Goal: Information Seeking & Learning: Find specific fact

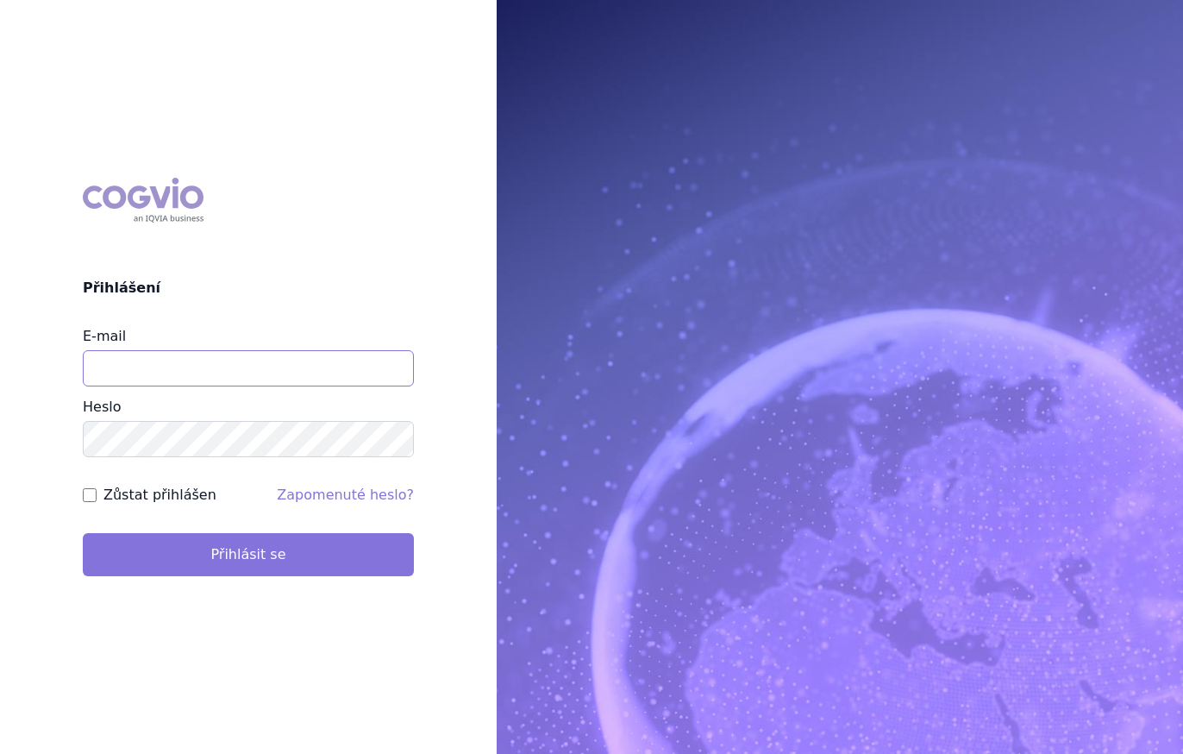
type input "vaclav.svitil@jjbishop.cz"
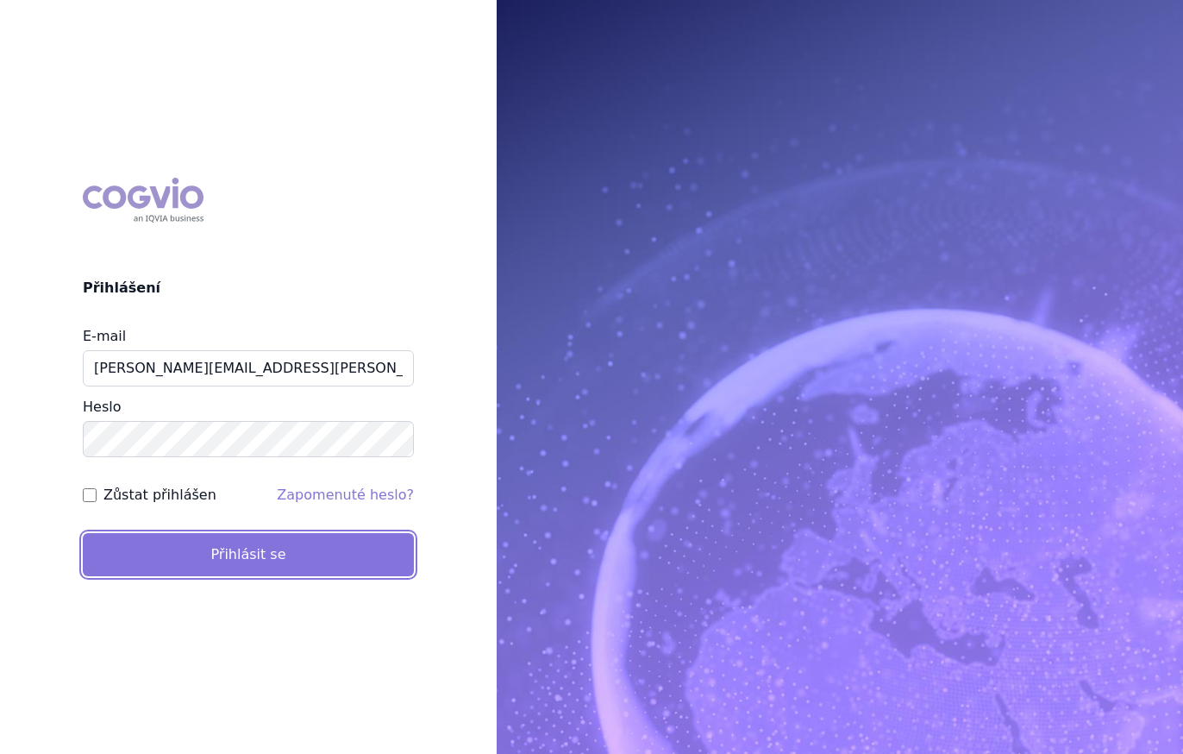
click at [260, 564] on button "Přihlásit se" at bounding box center [248, 554] width 331 height 43
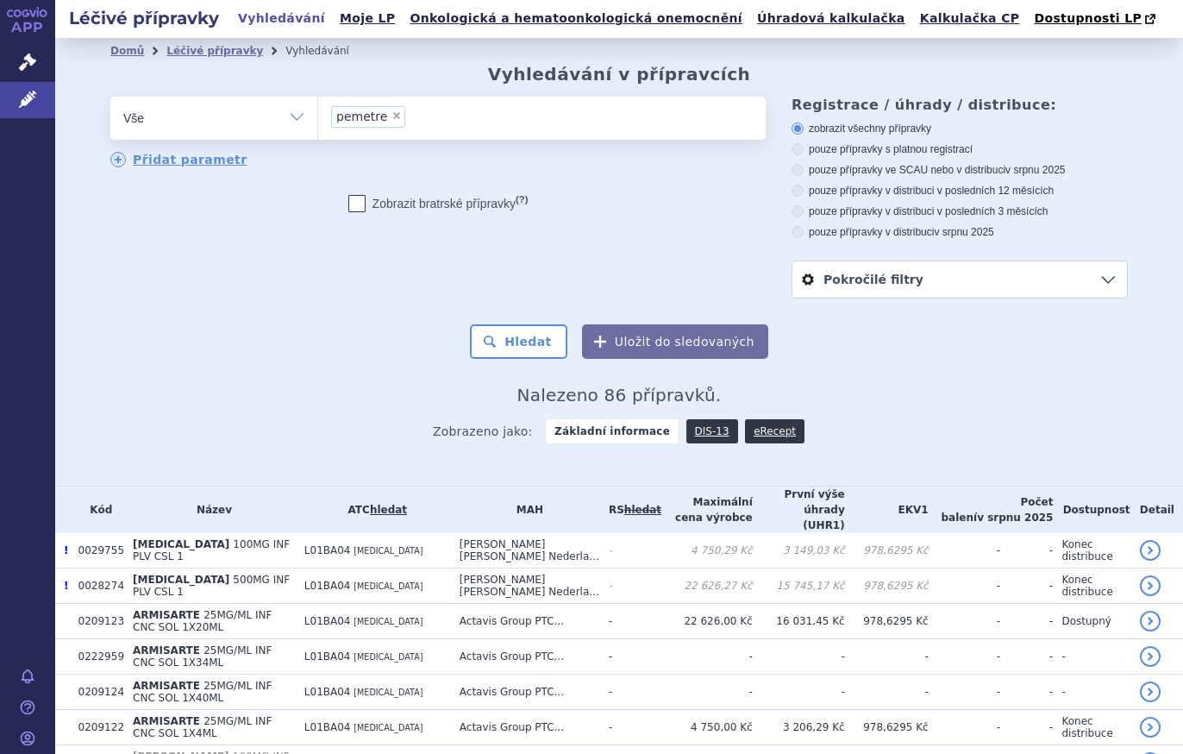
click at [392, 116] on span "×" at bounding box center [397, 115] width 10 height 10
click at [318, 116] on select "pemetre" at bounding box center [317, 117] width 1 height 43
select select
type input "ka"
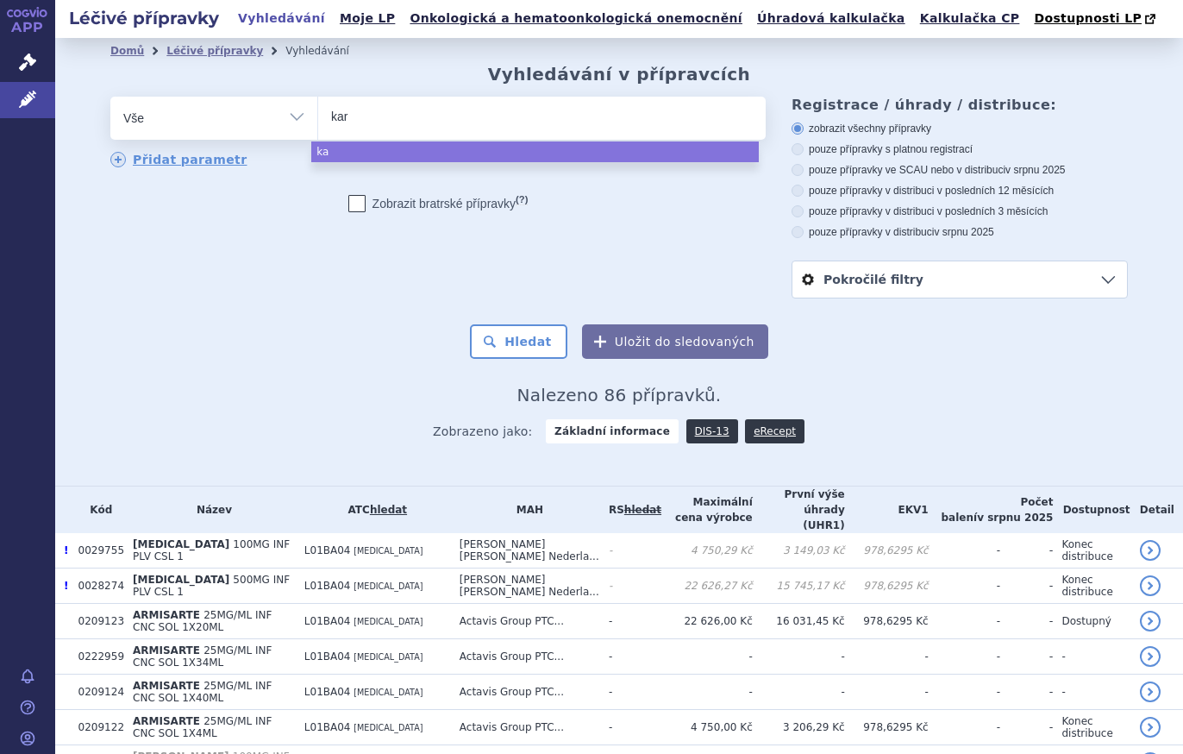
type input "karm"
type input "karmu"
type input "karmus"
select select "karmus"
click at [514, 352] on button "Hledat" at bounding box center [518, 341] width 97 height 34
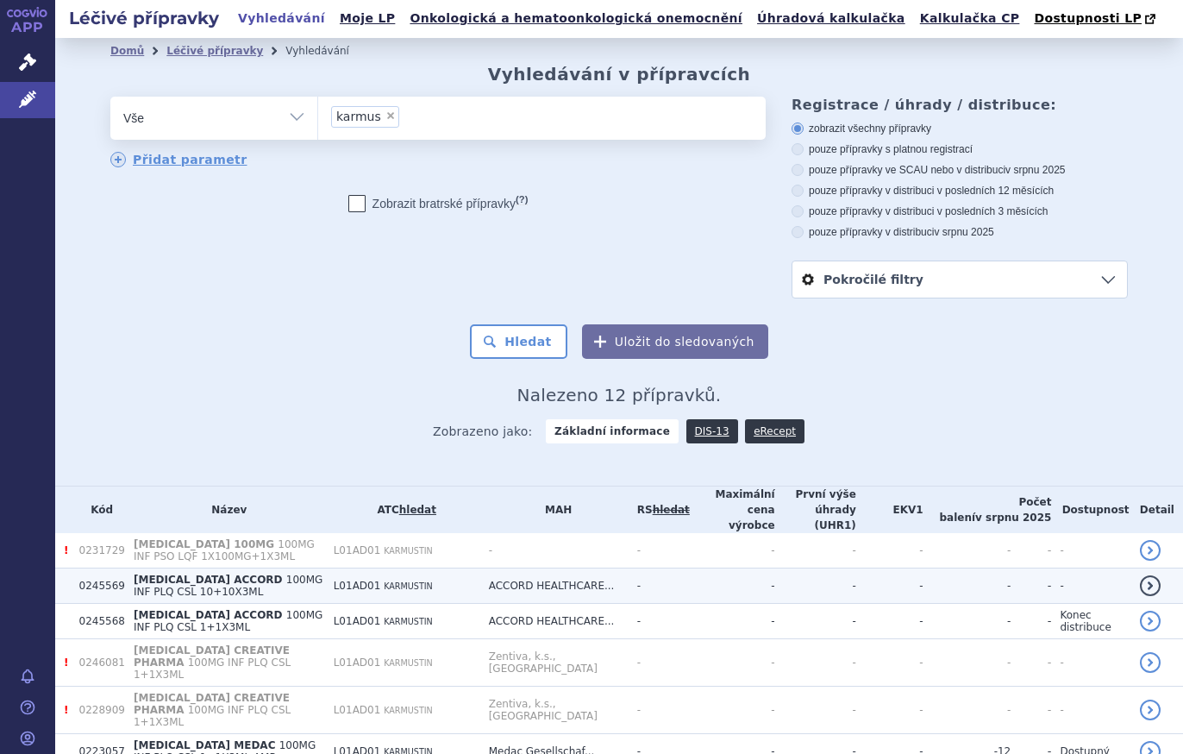
scroll to position [256, 0]
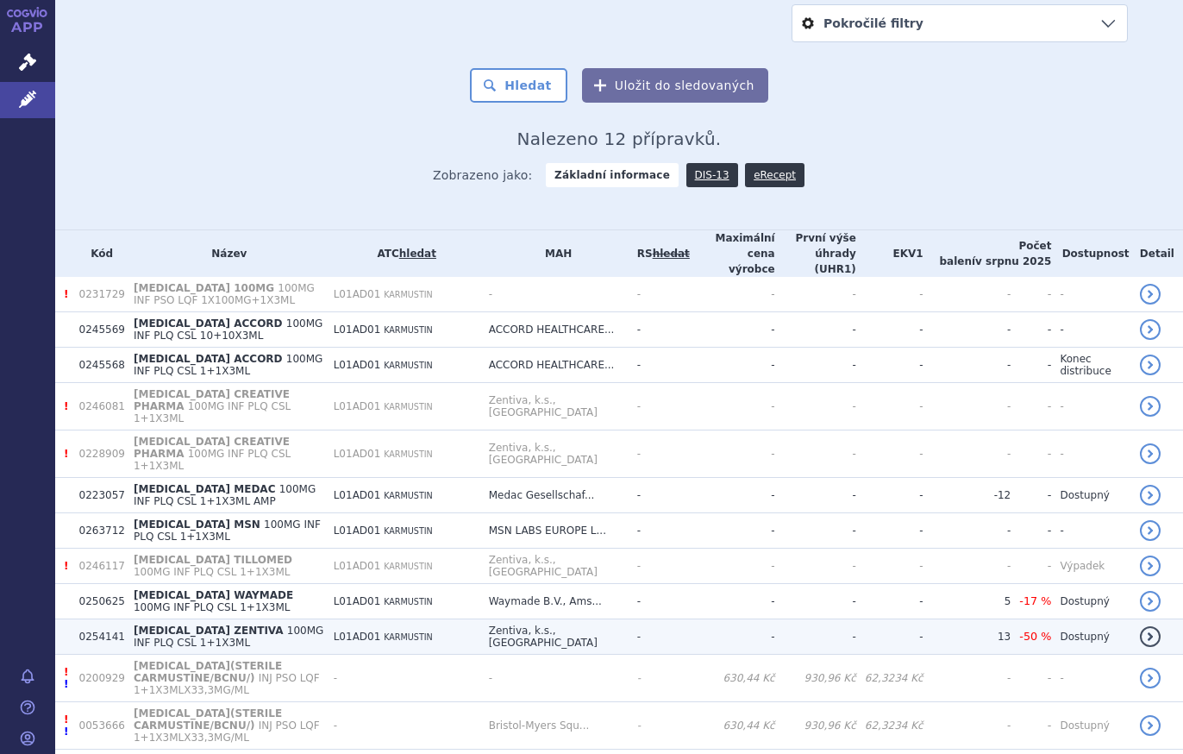
click at [221, 624] on span "CARMUSTINE ZENTIVA" at bounding box center [209, 630] width 150 height 12
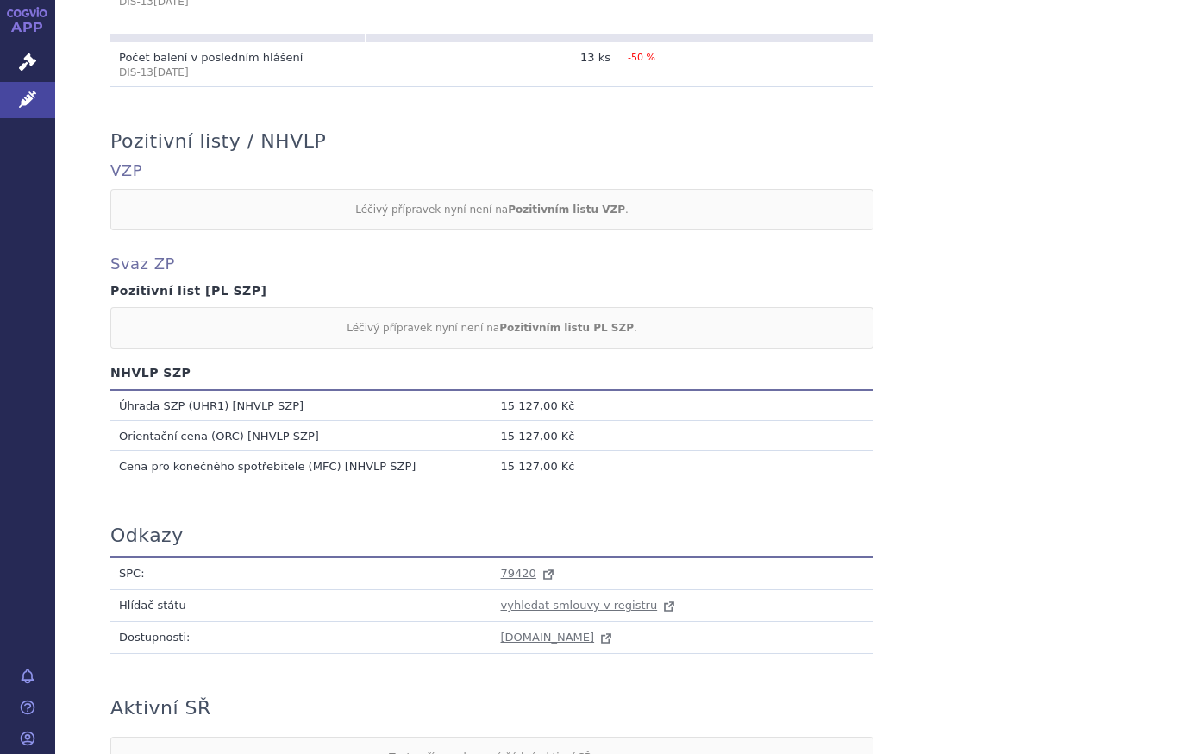
scroll to position [718, 0]
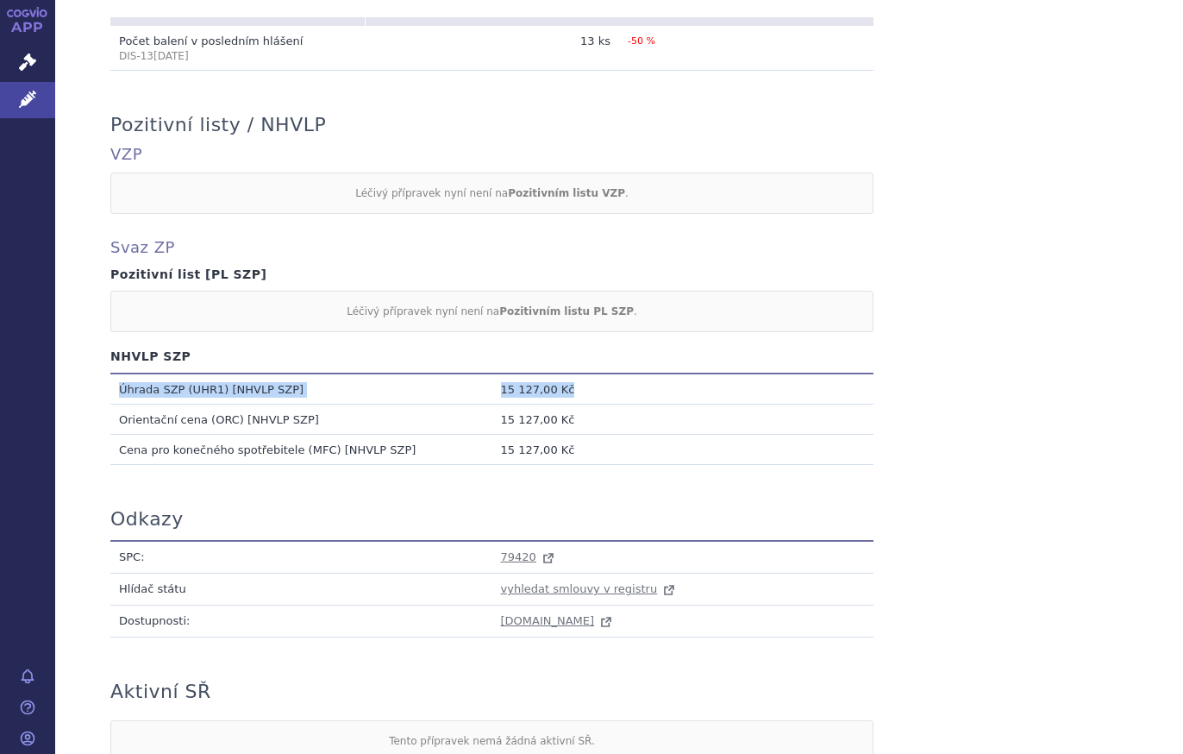
drag, startPoint x: 112, startPoint y: 387, endPoint x: 580, endPoint y: 390, distance: 467.5
click at [580, 390] on tr "Úhrada SZP (UHR1) [NHVLP SZP] 15 127,00 Kč" at bounding box center [491, 388] width 763 height 31
copy tr "Úhrada SZP (UHR1) [NHVLP SZP] 15 127,00 Kč"
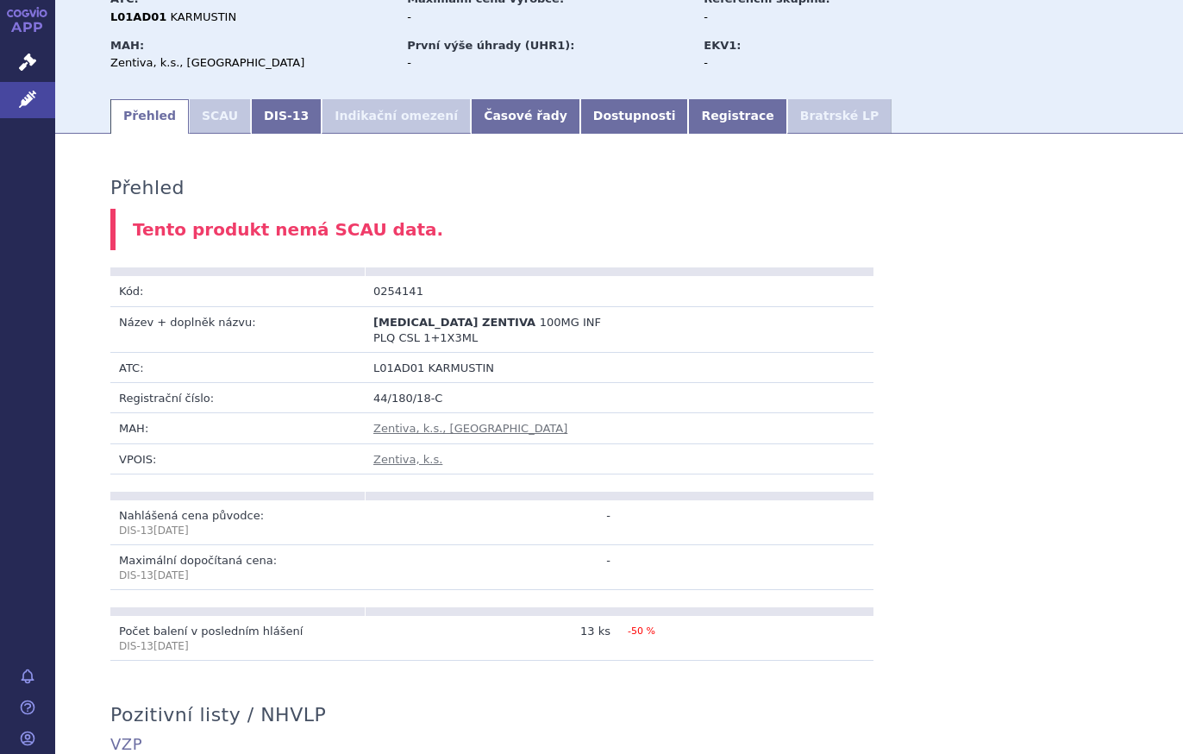
scroll to position [0, 0]
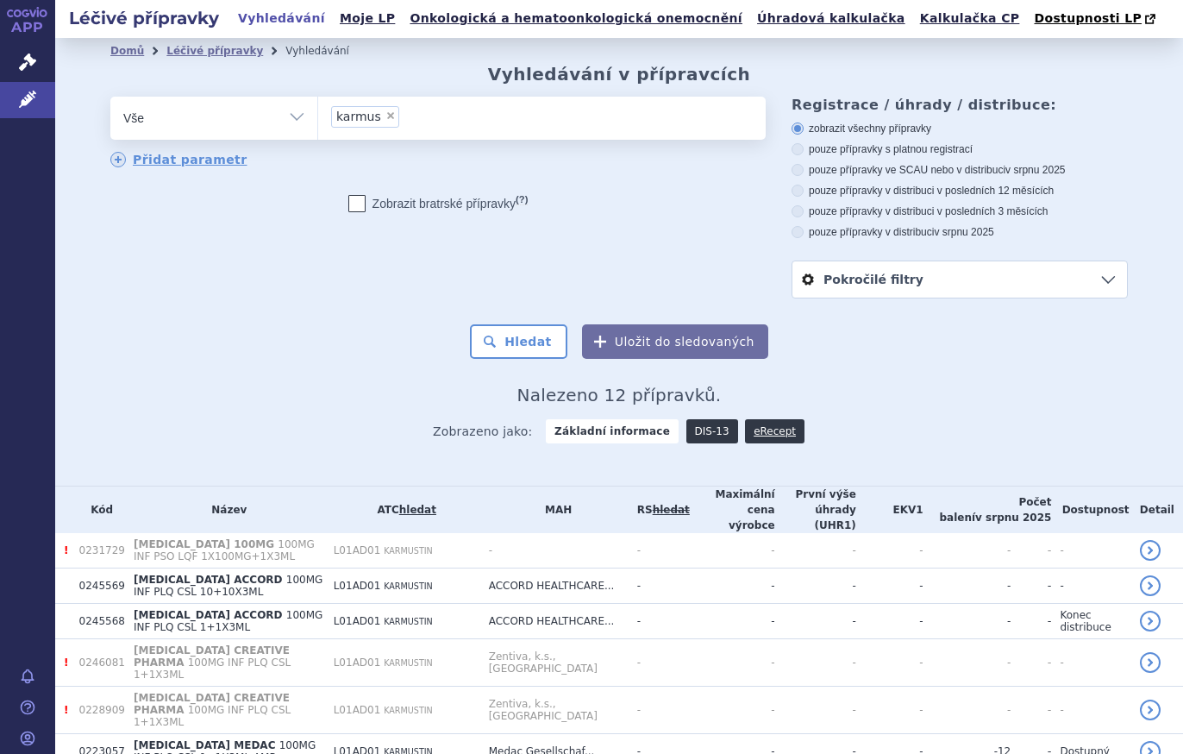
click at [687, 434] on link "DIS-13" at bounding box center [713, 431] width 52 height 24
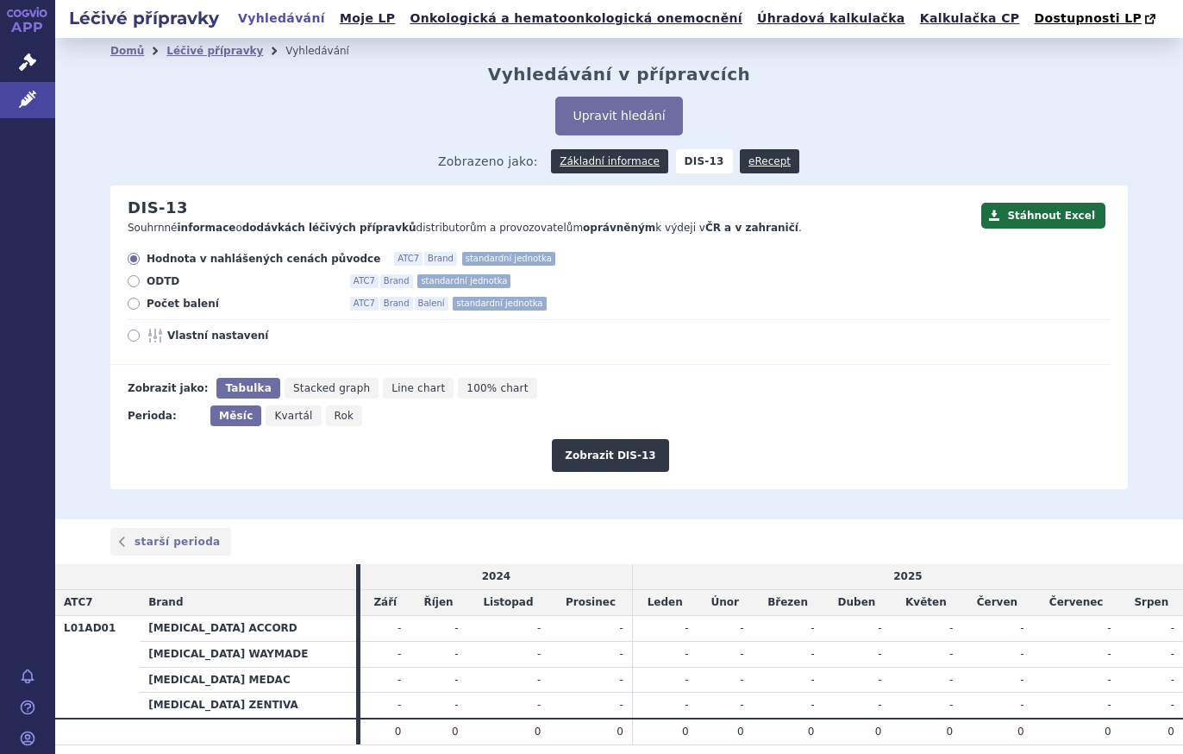
click at [132, 303] on icon at bounding box center [134, 304] width 12 height 12
click at [132, 303] on input "Počet balení ATC7 Brand Balení standardní jednotka" at bounding box center [134, 305] width 11 height 11
radio input "true"
click at [574, 452] on button "Zobrazit DIS-13" at bounding box center [610, 455] width 116 height 33
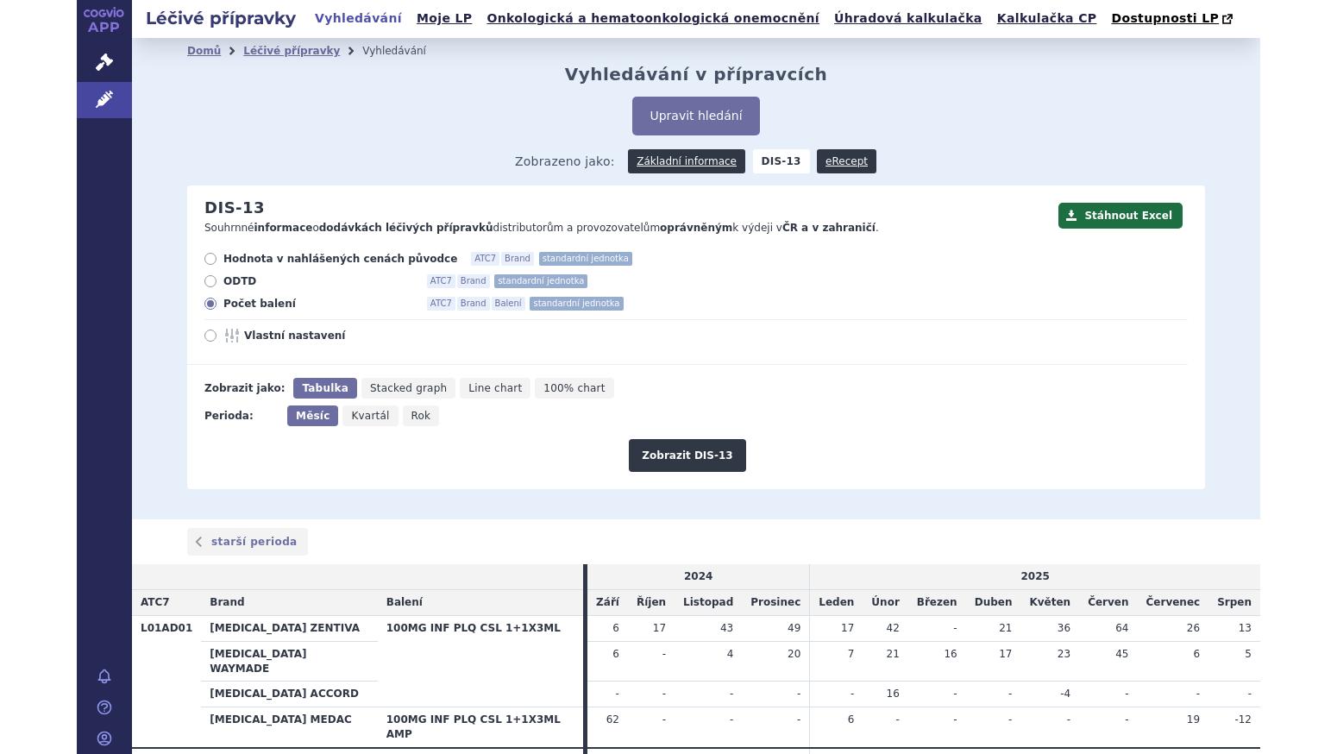
scroll to position [60, 0]
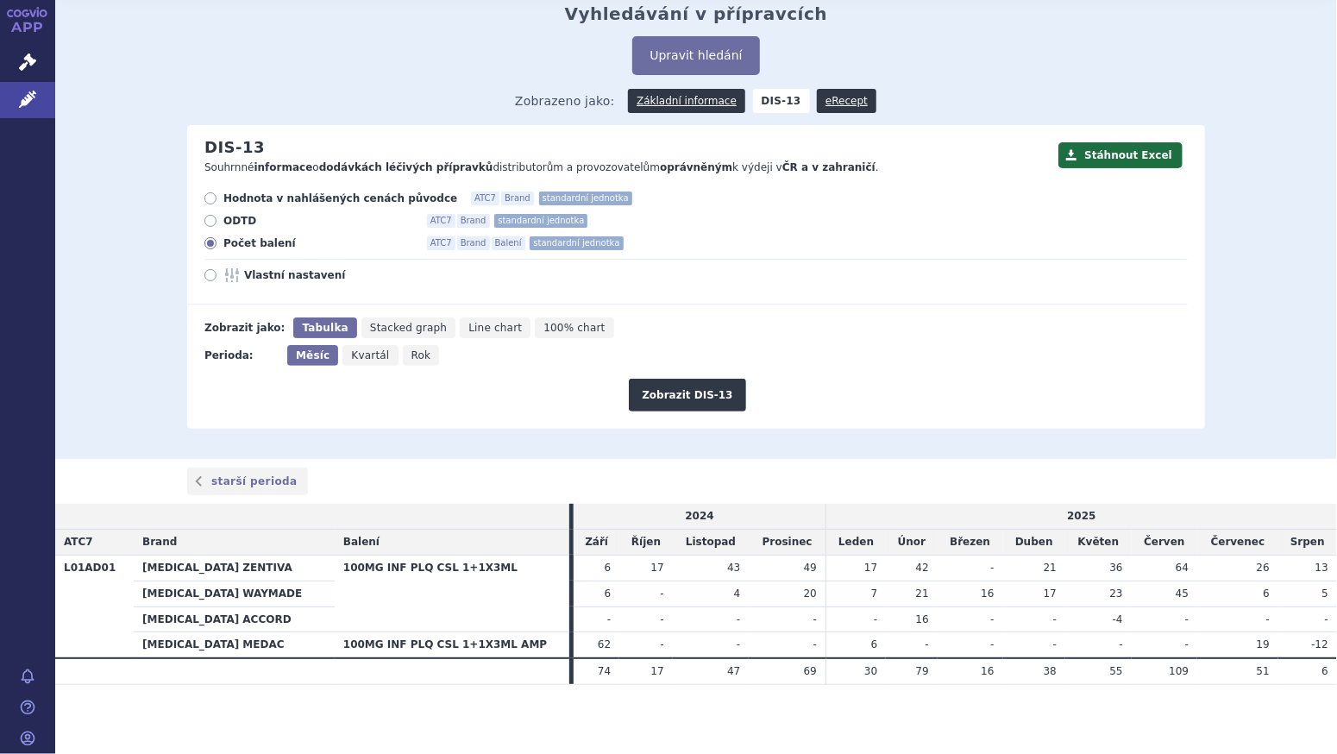
click at [411, 360] on span "Rok" at bounding box center [421, 355] width 20 height 12
click at [403, 356] on input "Rok" at bounding box center [408, 350] width 11 height 11
radio input "true"
click at [649, 395] on button "Zobrazit DIS-13" at bounding box center [687, 395] width 116 height 33
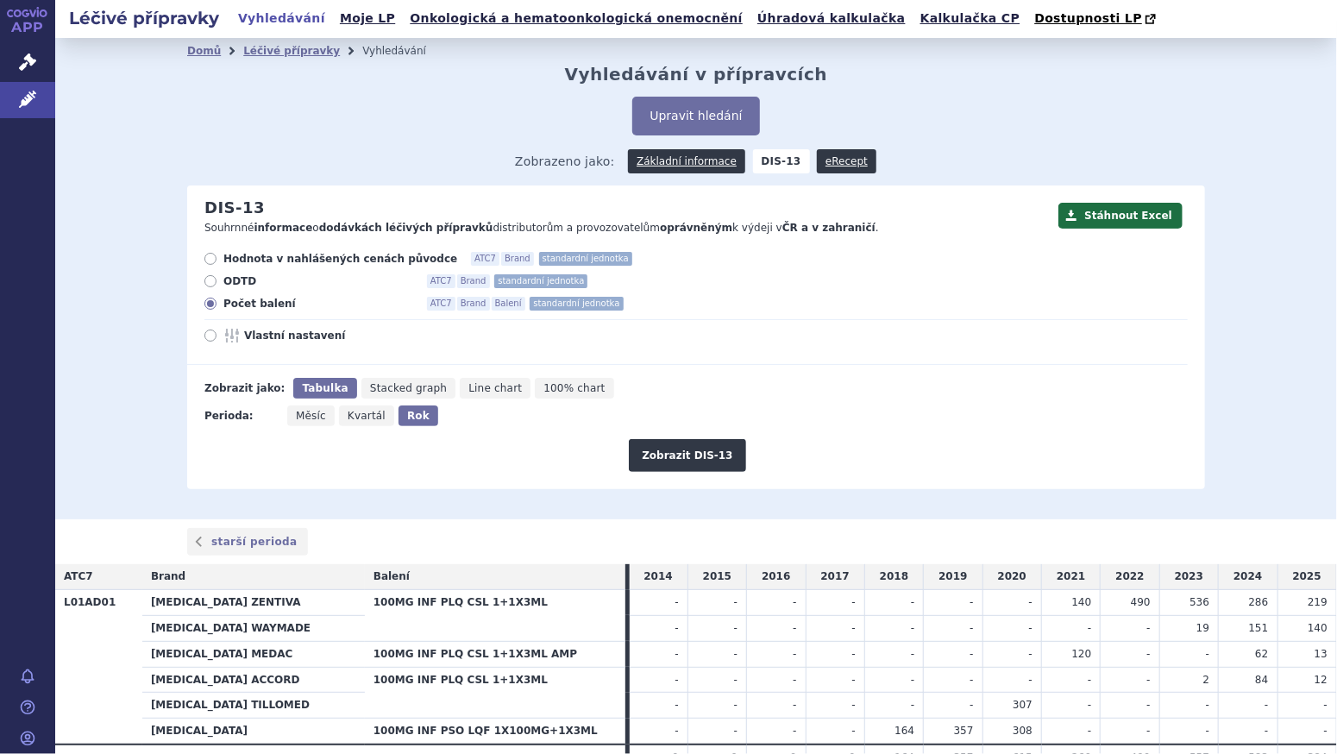
scroll to position [86, 0]
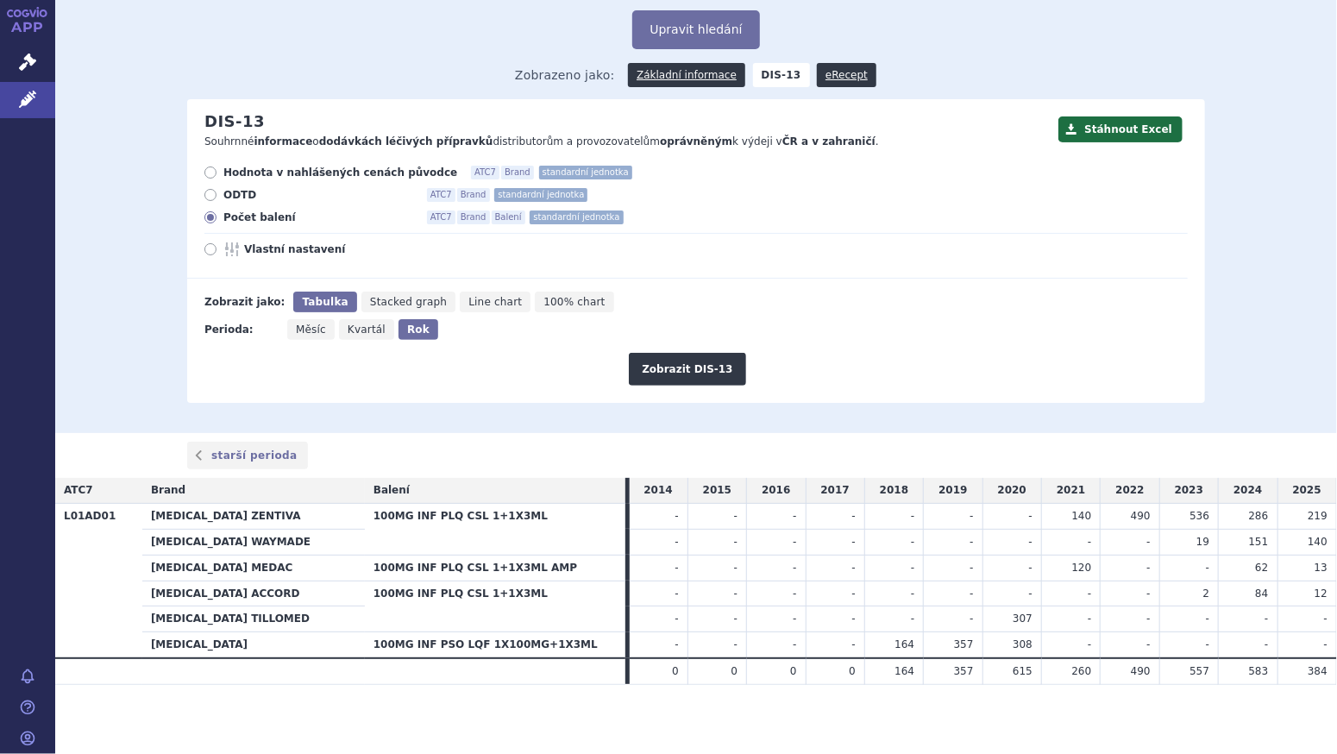
click at [296, 327] on span "Měsíc" at bounding box center [311, 329] width 30 height 12
click at [292, 327] on input "Měsíc" at bounding box center [292, 324] width 11 height 11
radio input "true"
click at [685, 367] on button "Zobrazit DIS-13" at bounding box center [687, 369] width 116 height 33
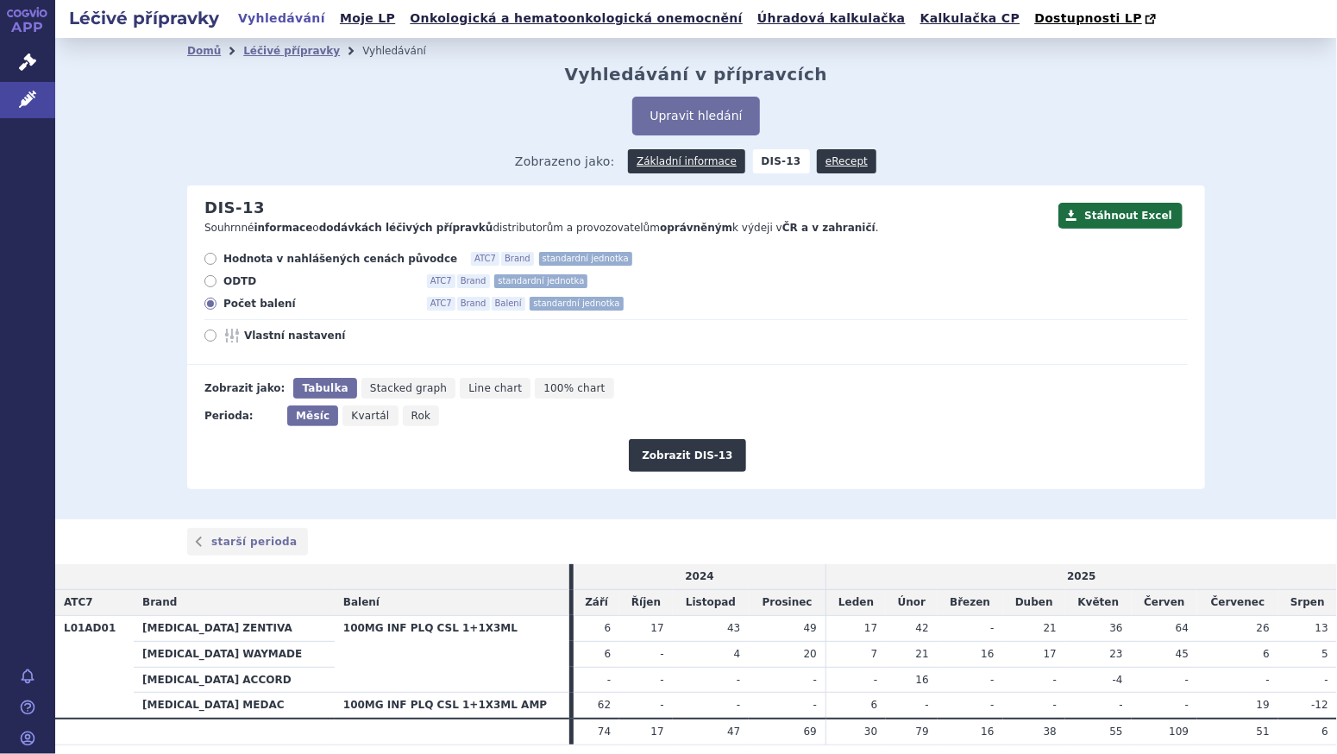
click at [351, 417] on span "Kvartál" at bounding box center [370, 416] width 38 height 12
click at [348, 417] on input "Kvartál" at bounding box center [347, 410] width 11 height 11
radio input "true"
click at [666, 456] on button "Zobrazit DIS-13" at bounding box center [687, 455] width 116 height 33
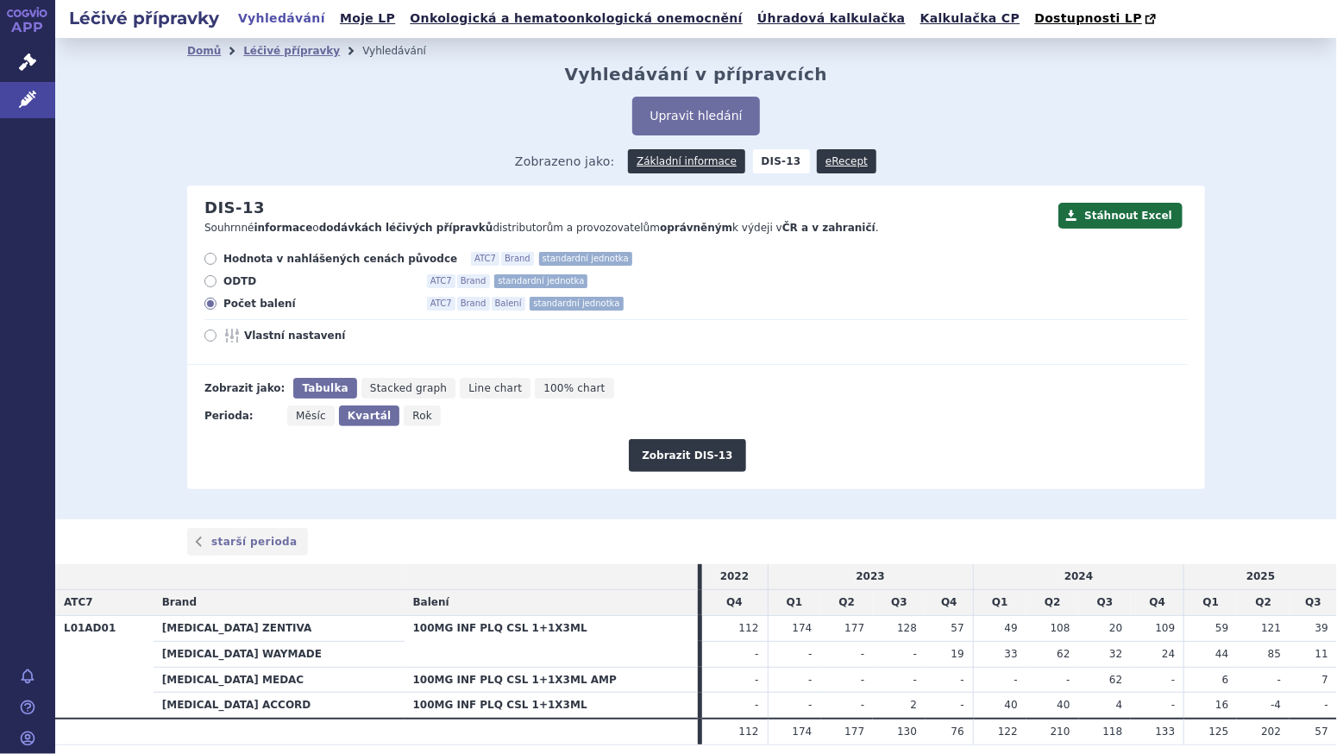
scroll to position [60, 0]
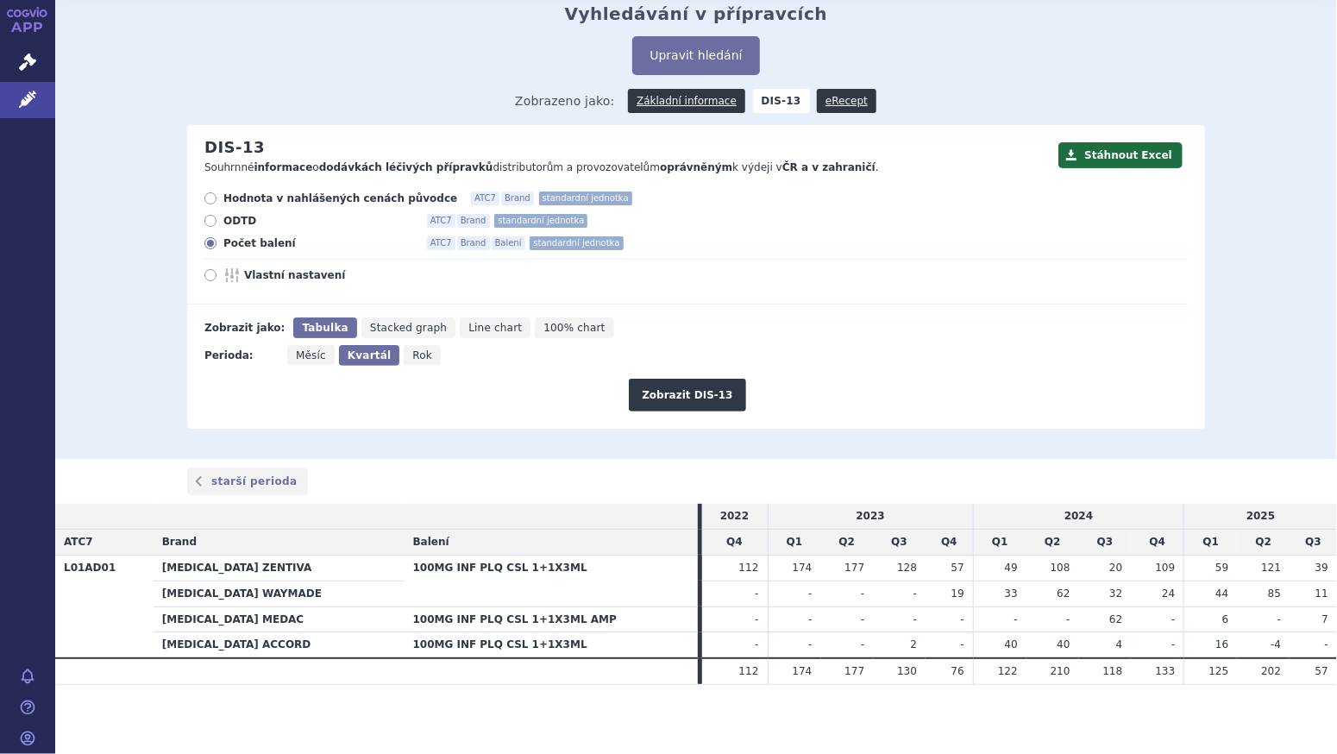
click at [1068, 29] on div "Domů Léčivé přípravky Vyhledávání Vyhledávání v přípravcích Upravit hledání ods…" at bounding box center [696, 215] width 1087 height 425
click at [1261, 666] on span "202" at bounding box center [1271, 671] width 20 height 12
click at [248, 566] on th "[MEDICAL_DATA] ZENTIVA" at bounding box center [279, 568] width 251 height 26
click at [663, 100] on link "Základní informace" at bounding box center [686, 101] width 117 height 24
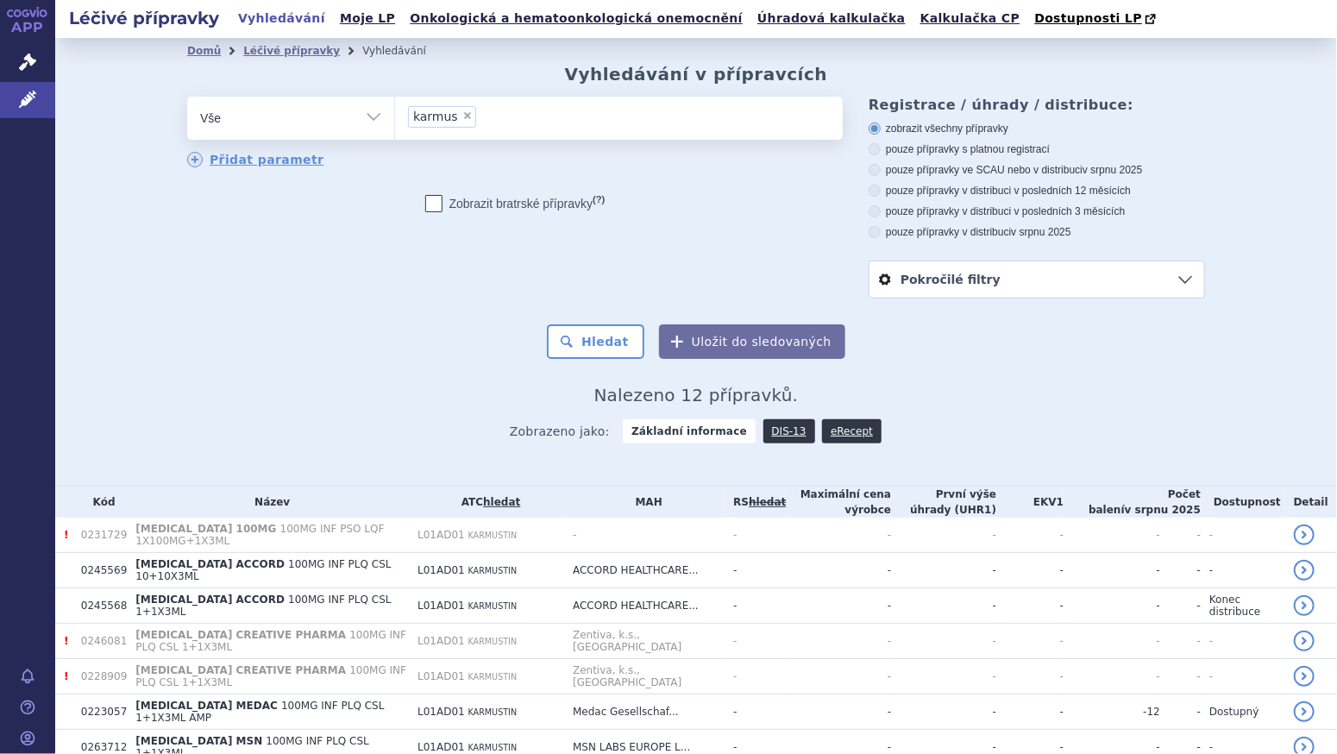
scroll to position [225, 0]
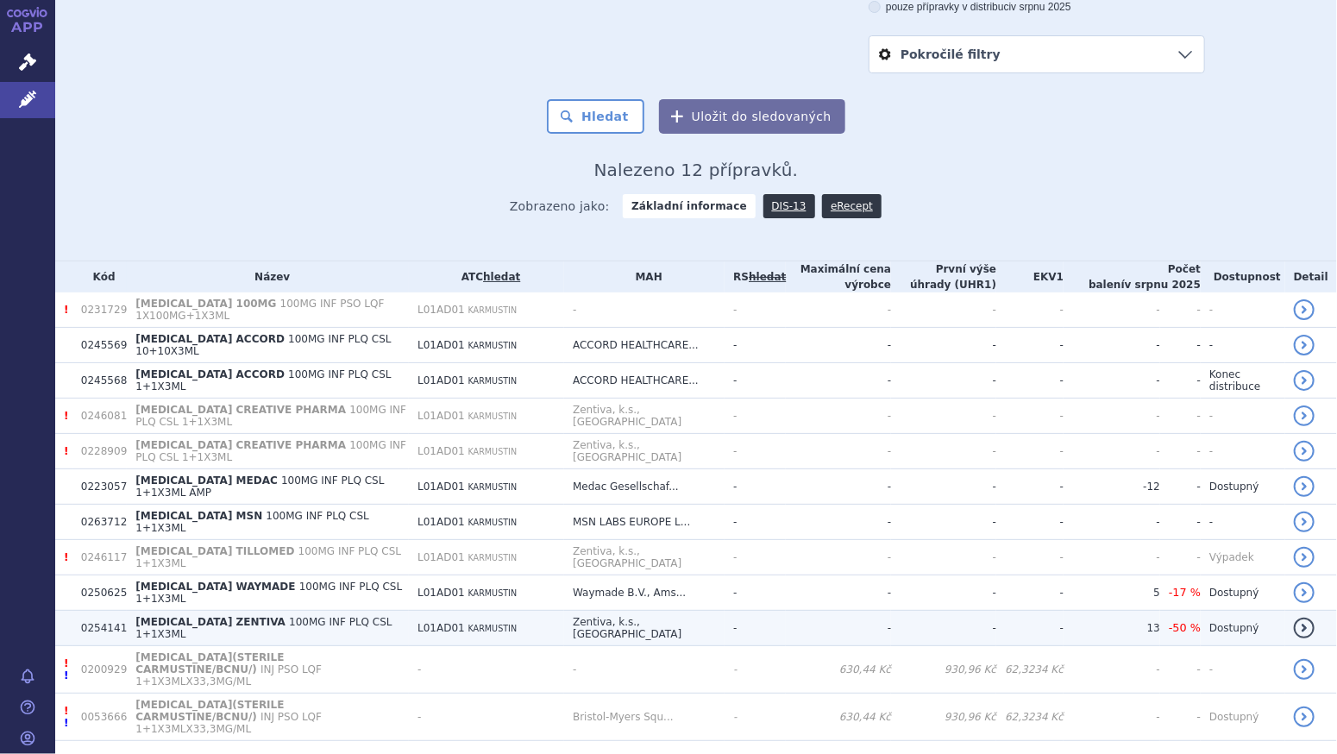
click at [217, 616] on span "[MEDICAL_DATA] ZENTIVA" at bounding box center [210, 622] width 150 height 12
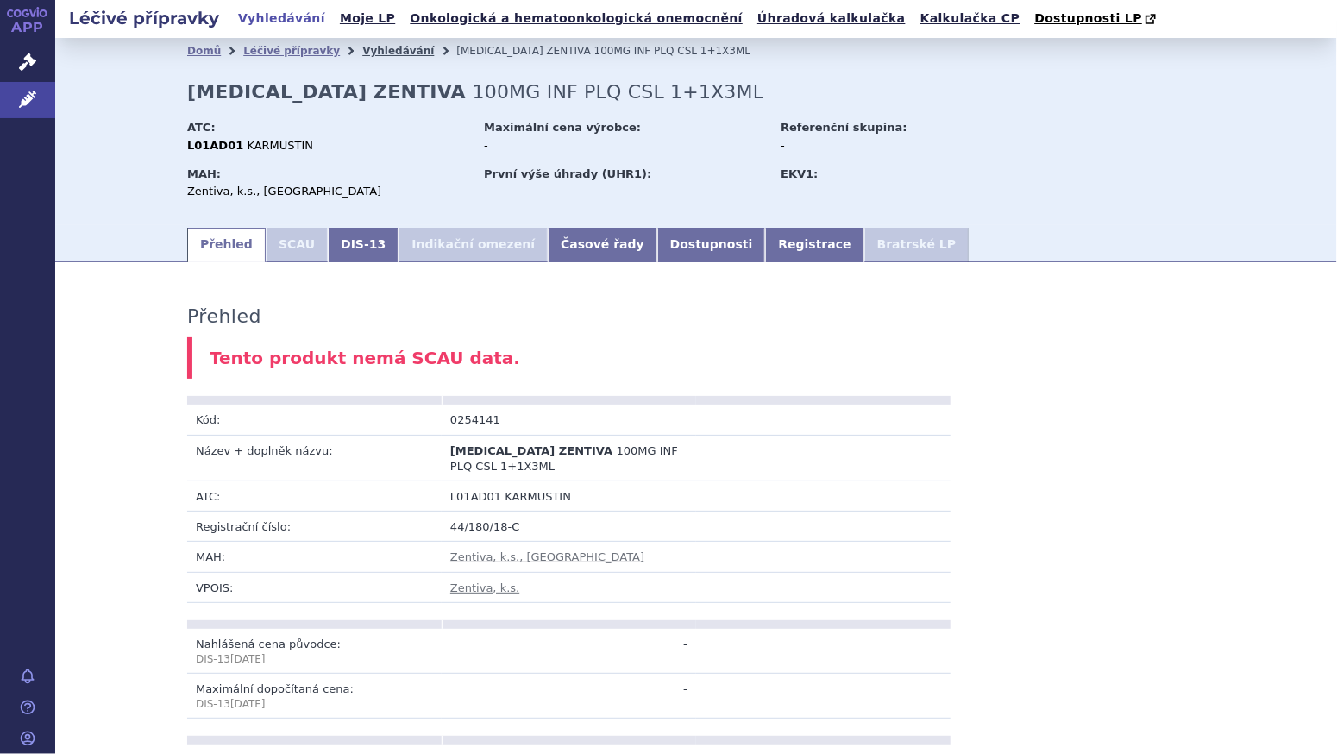
click at [364, 56] on link "Vyhledávání" at bounding box center [398, 51] width 72 height 12
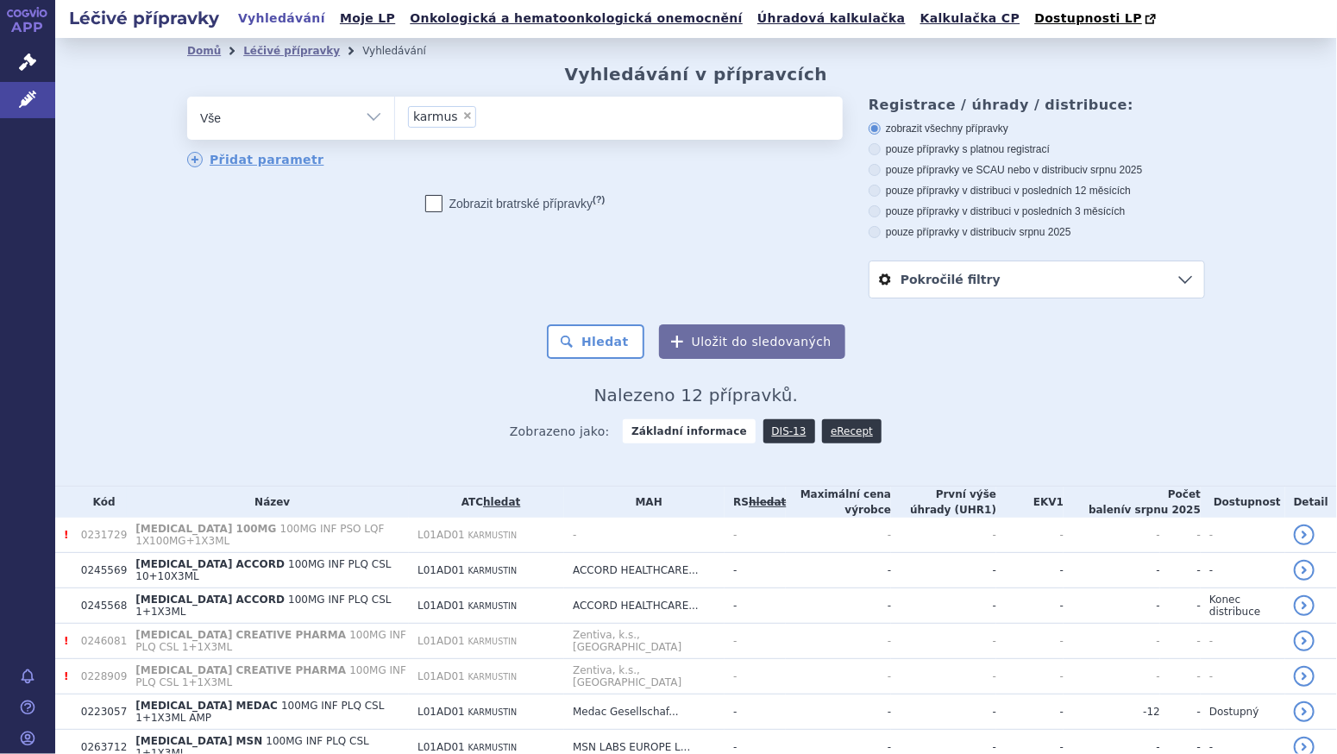
click at [462, 116] on span "×" at bounding box center [467, 115] width 10 height 10
click at [395, 116] on select "karmus" at bounding box center [394, 117] width 1 height 43
select select
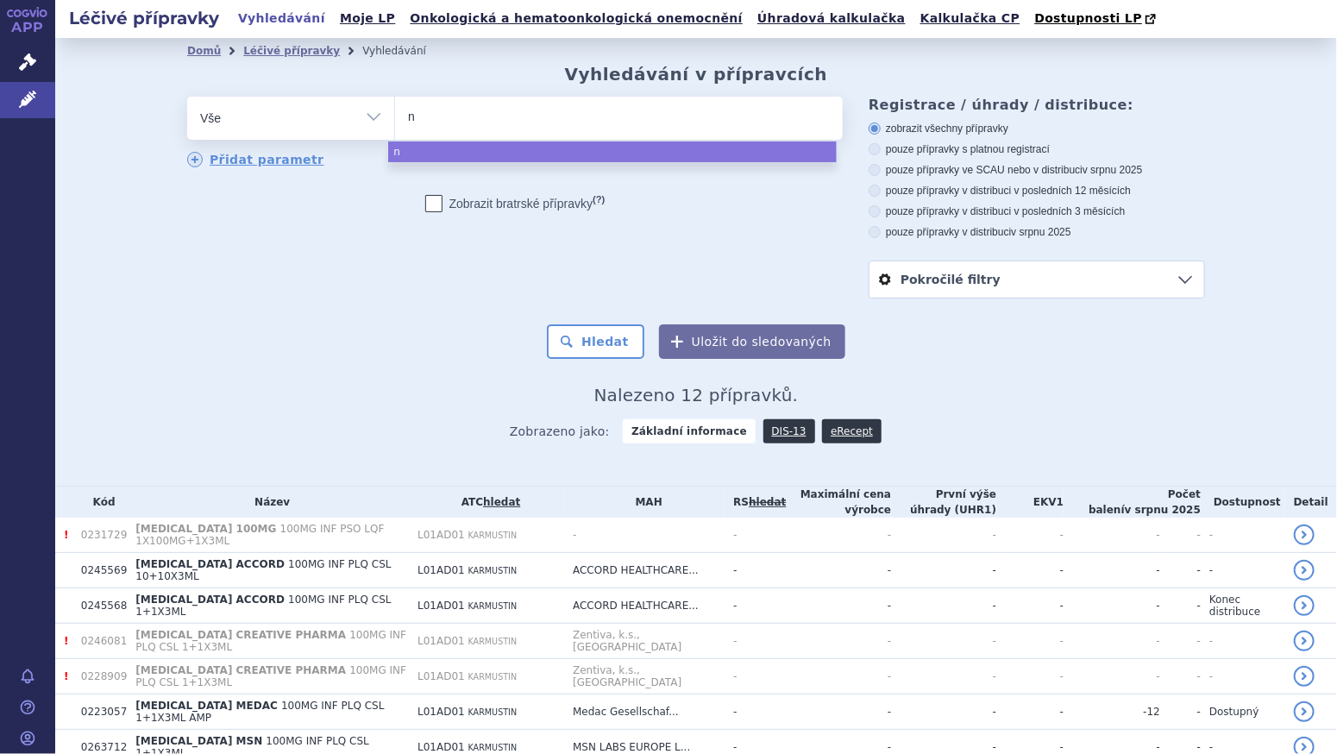
type input "na"
type input "nal"
type input "nalb"
type input "nalbu"
select select "nalbu"
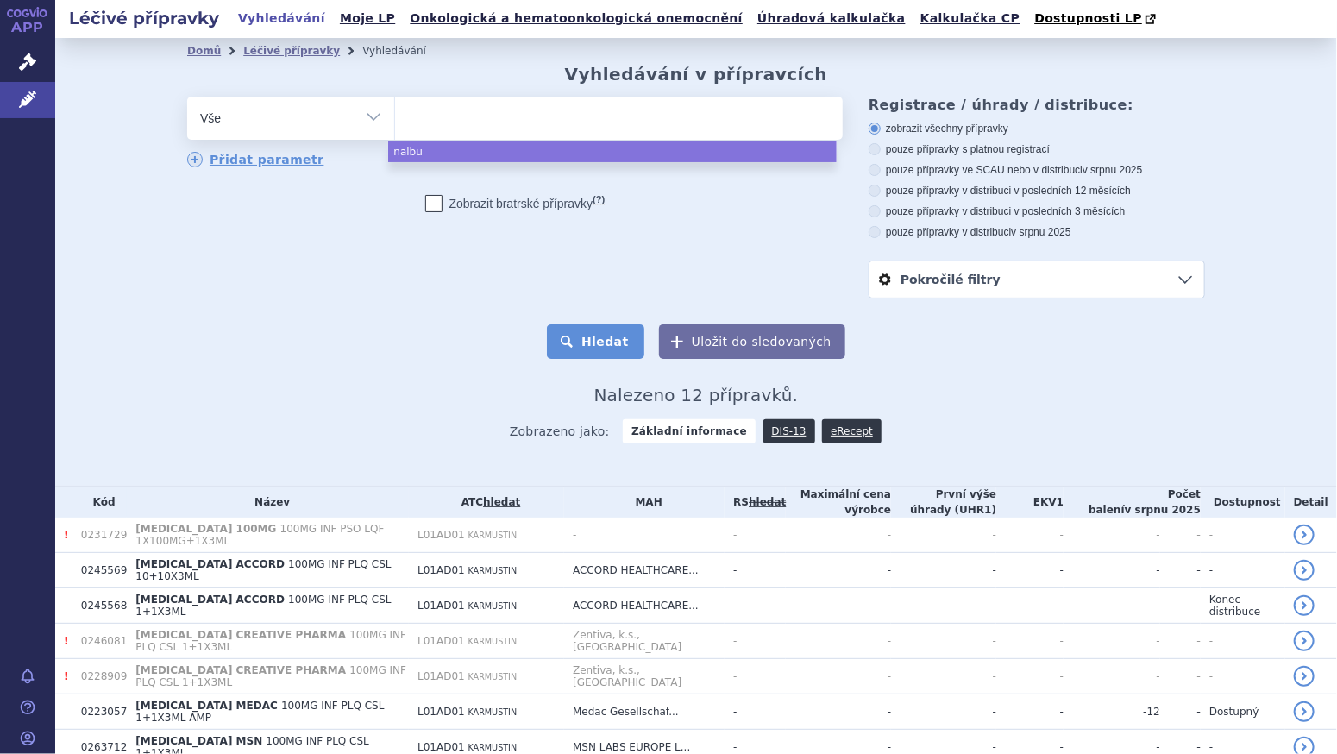
click at [607, 339] on button "Hledat" at bounding box center [595, 341] width 97 height 34
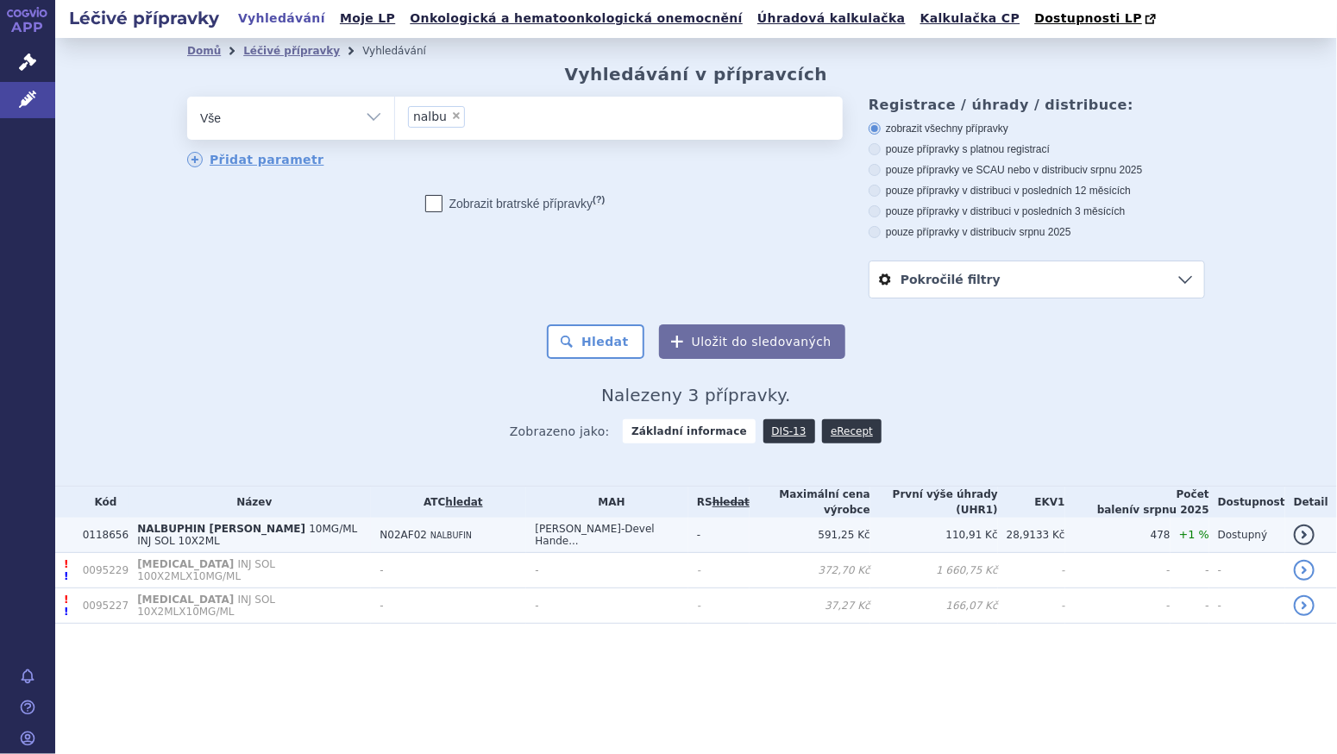
click at [199, 525] on span "NALBUPHIN ORPHA" at bounding box center [221, 529] width 168 height 12
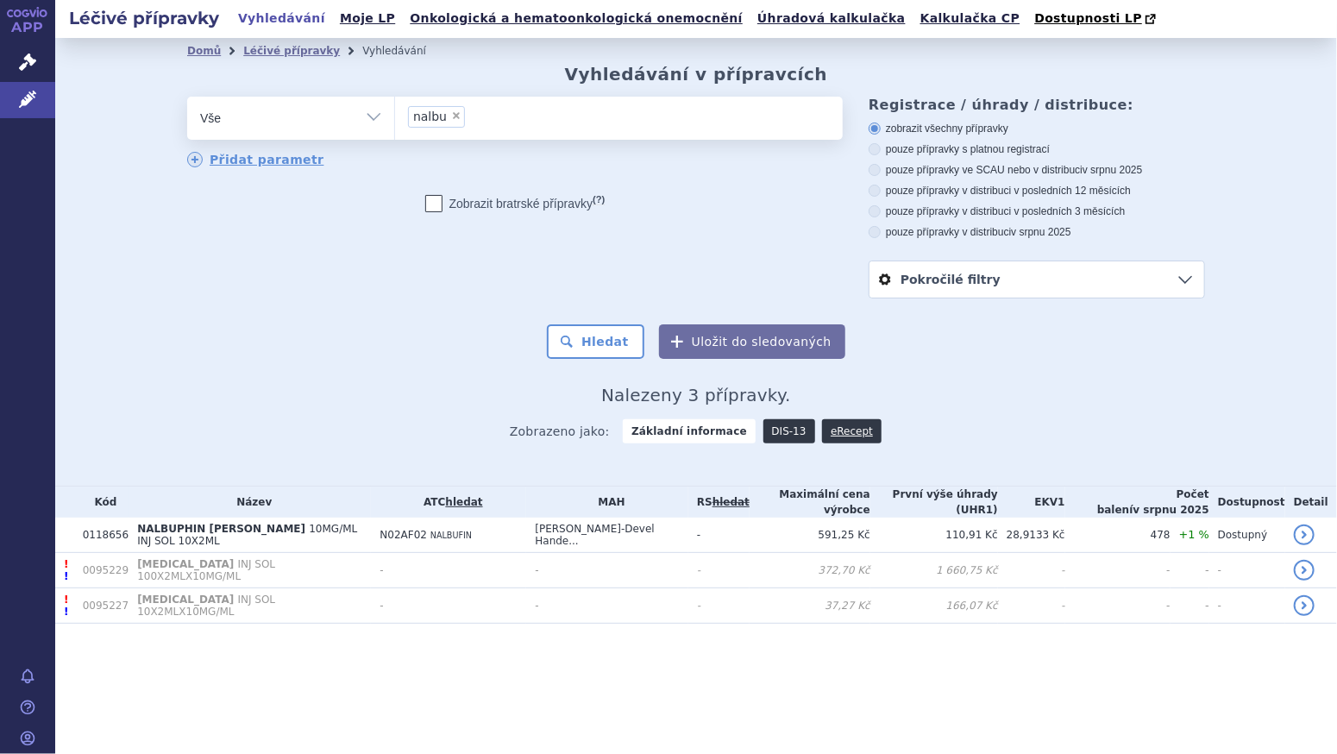
click at [773, 431] on link "DIS-13" at bounding box center [789, 431] width 52 height 24
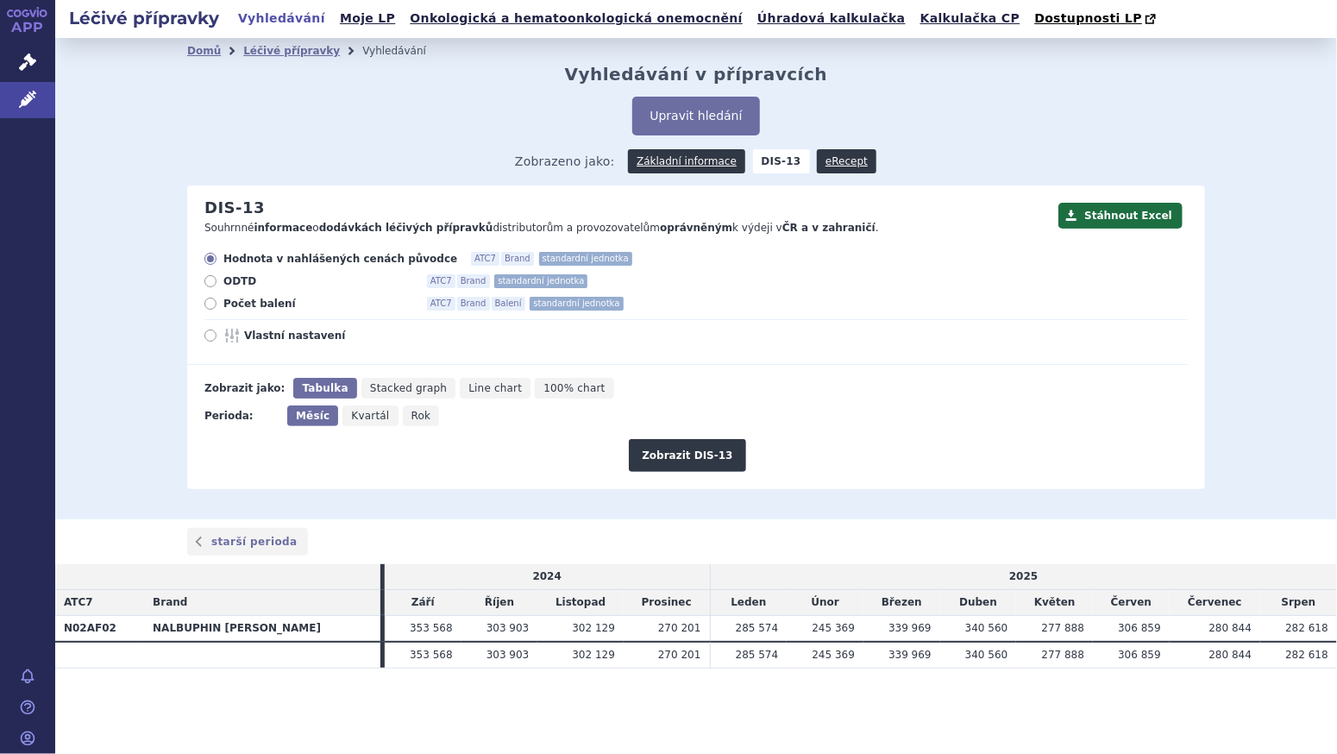
click at [411, 422] on span "Rok" at bounding box center [421, 416] width 20 height 12
click at [411, 417] on input "Rok" at bounding box center [408, 410] width 11 height 11
radio input "true"
click at [266, 310] on span "Počet balení" at bounding box center [318, 304] width 190 height 14
click at [217, 310] on input "Počet balení ATC7 Brand Balení standardní jednotka" at bounding box center [211, 305] width 11 height 11
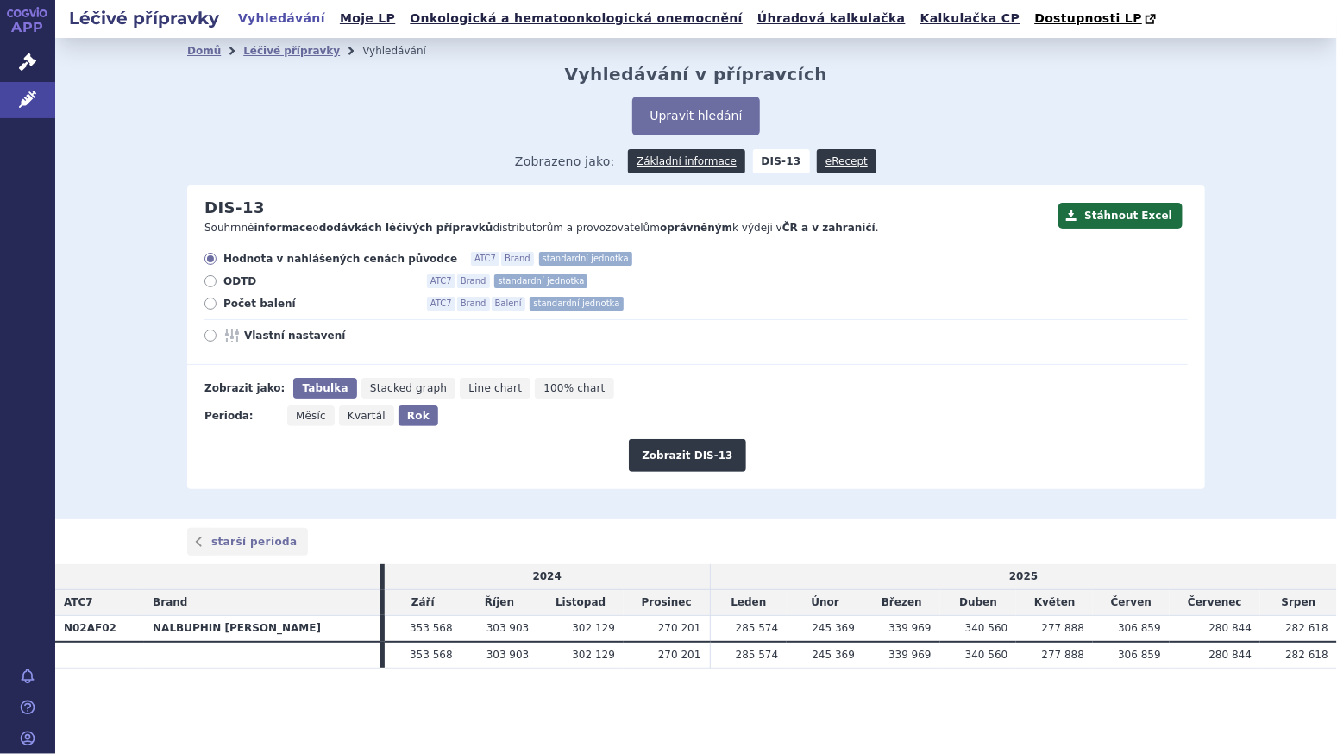
radio input "true"
click at [693, 460] on button "Zobrazit DIS-13" at bounding box center [687, 455] width 116 height 33
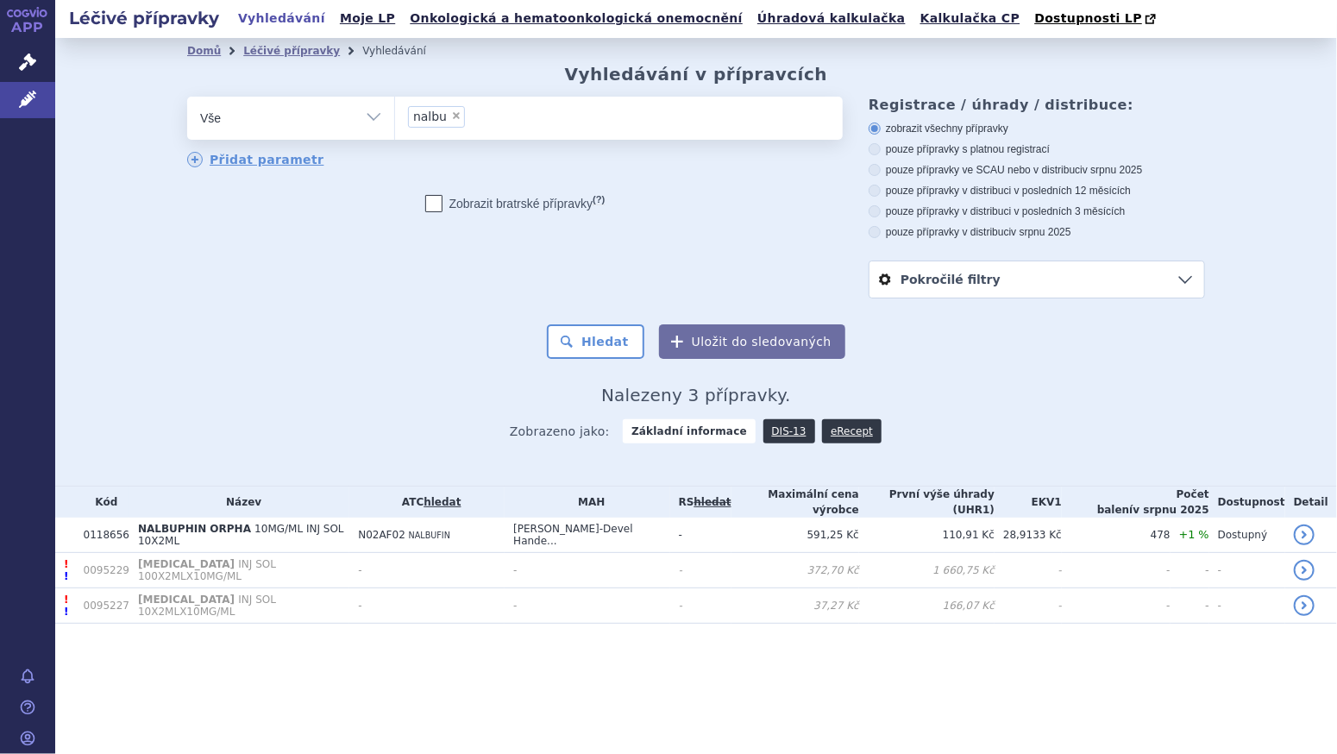
click at [454, 115] on span "×" at bounding box center [456, 115] width 10 height 10
click at [395, 115] on select "nalbu" at bounding box center [394, 117] width 1 height 43
select select
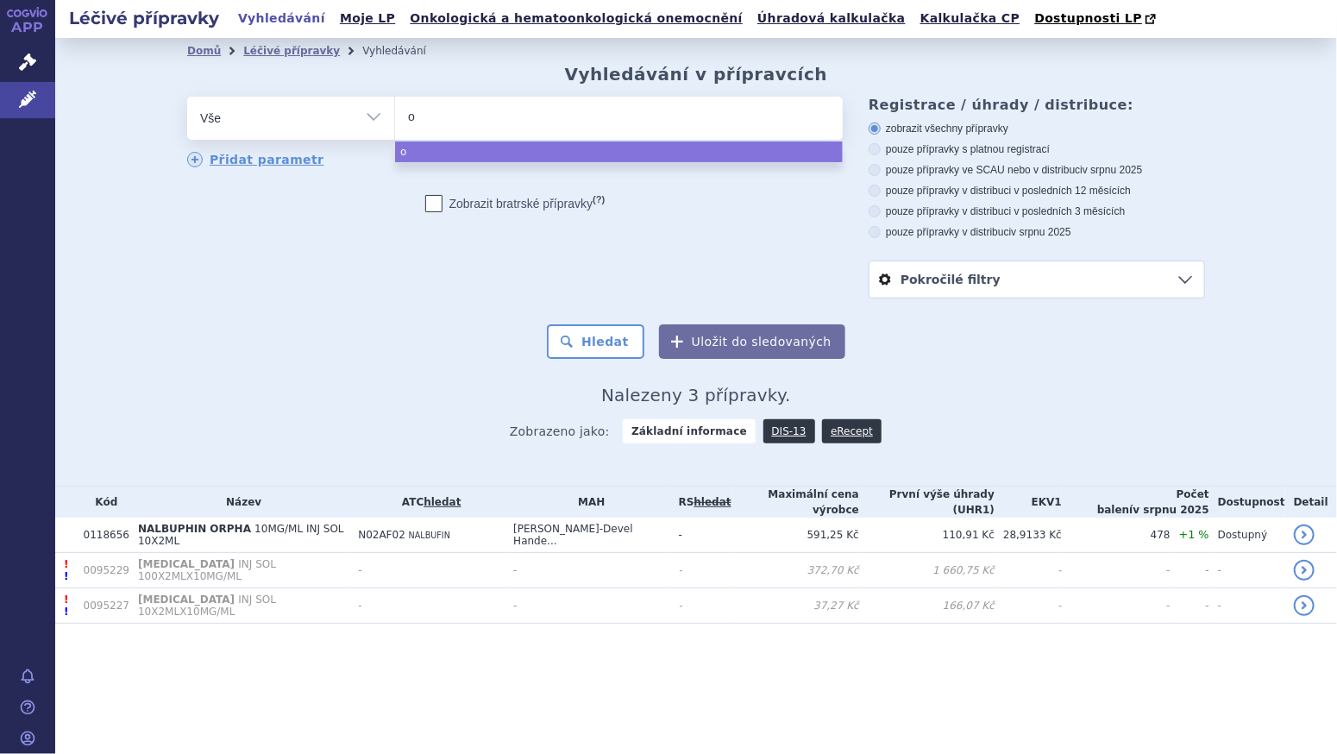
type input "or"
type input "orp"
type input "orph"
type input "orpha"
type input "orpha-"
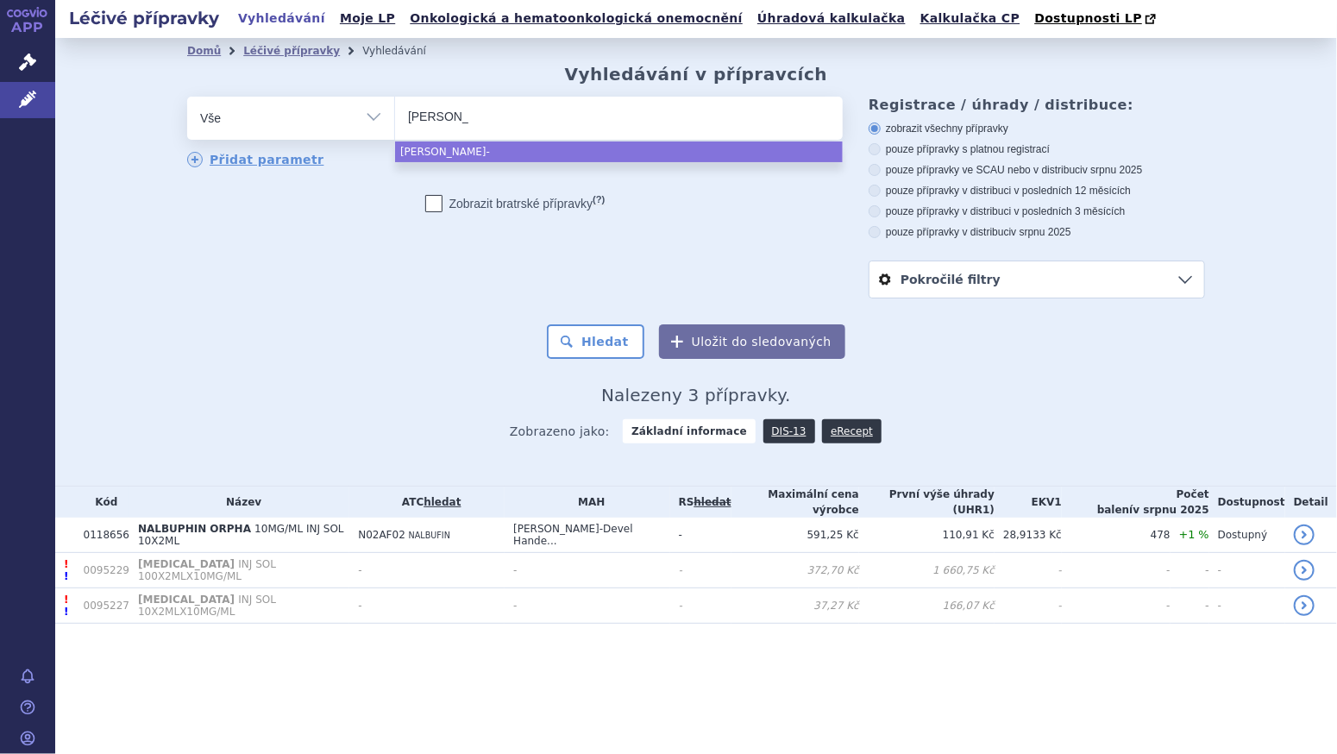
type input "orpha-d"
type input "orpha-de"
type input "orpha-dev"
type input "orpha-deve"
select select "orpha-deve"
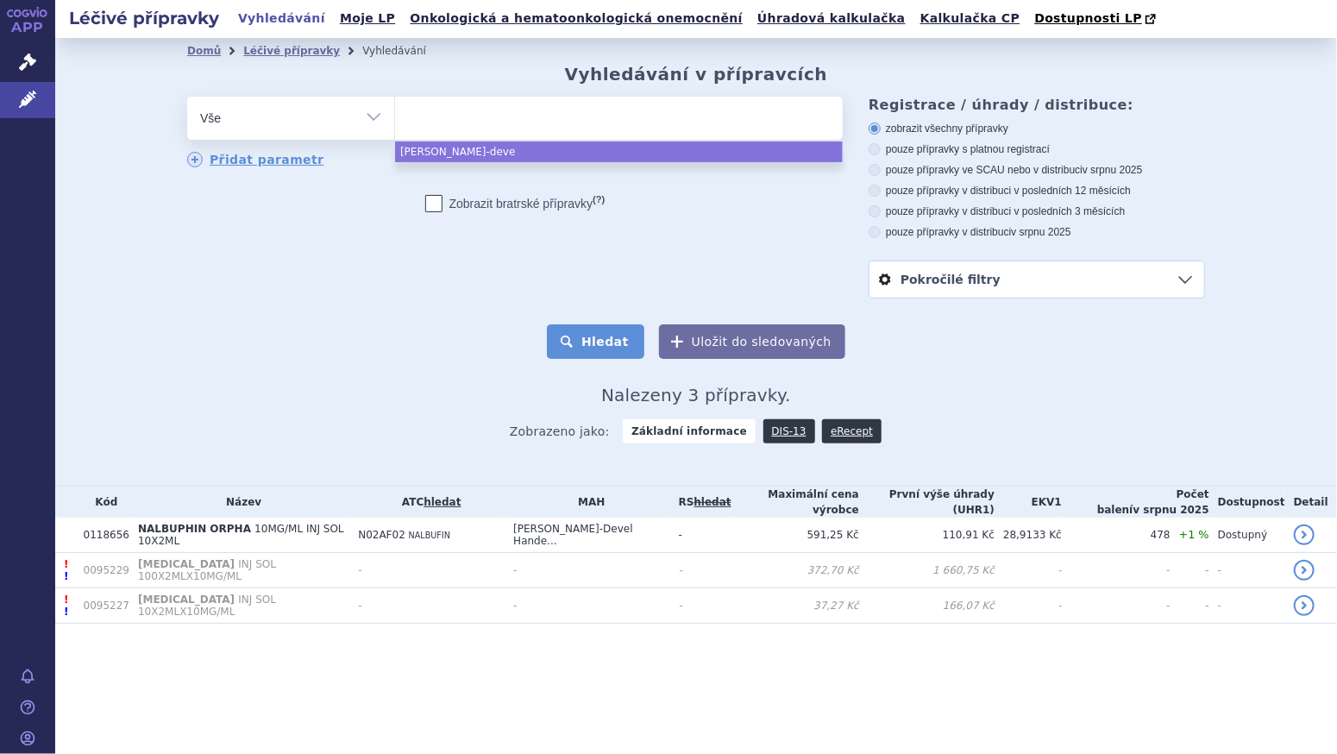
click at [607, 343] on button "Hledat" at bounding box center [595, 341] width 97 height 34
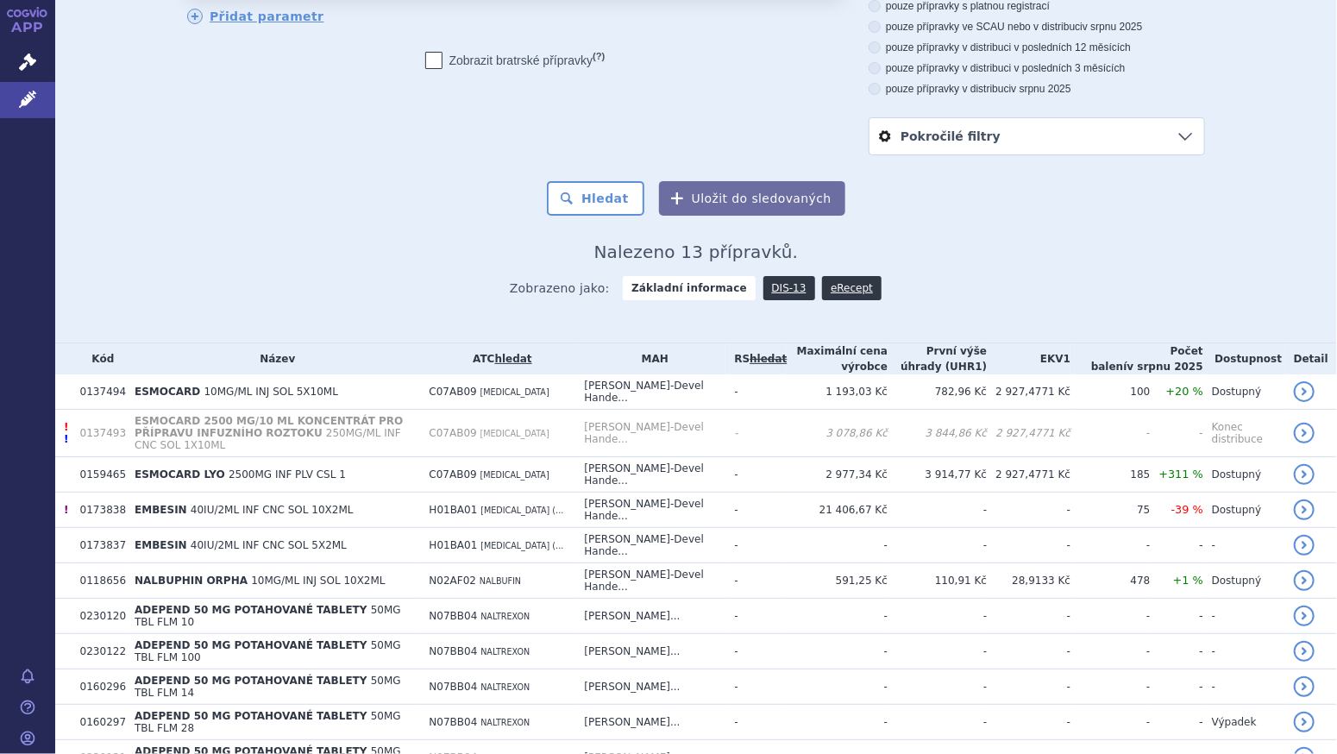
scroll to position [254, 0]
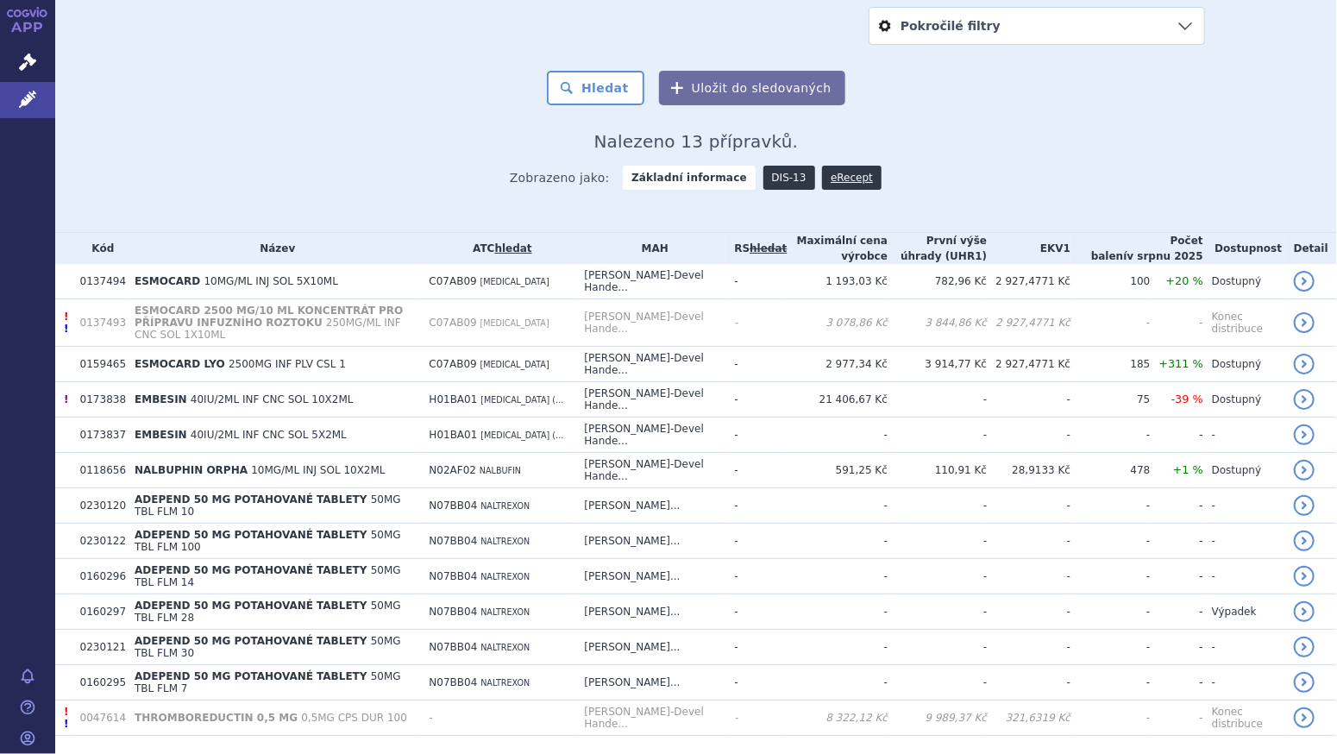
click at [763, 180] on link "DIS-13" at bounding box center [789, 178] width 52 height 24
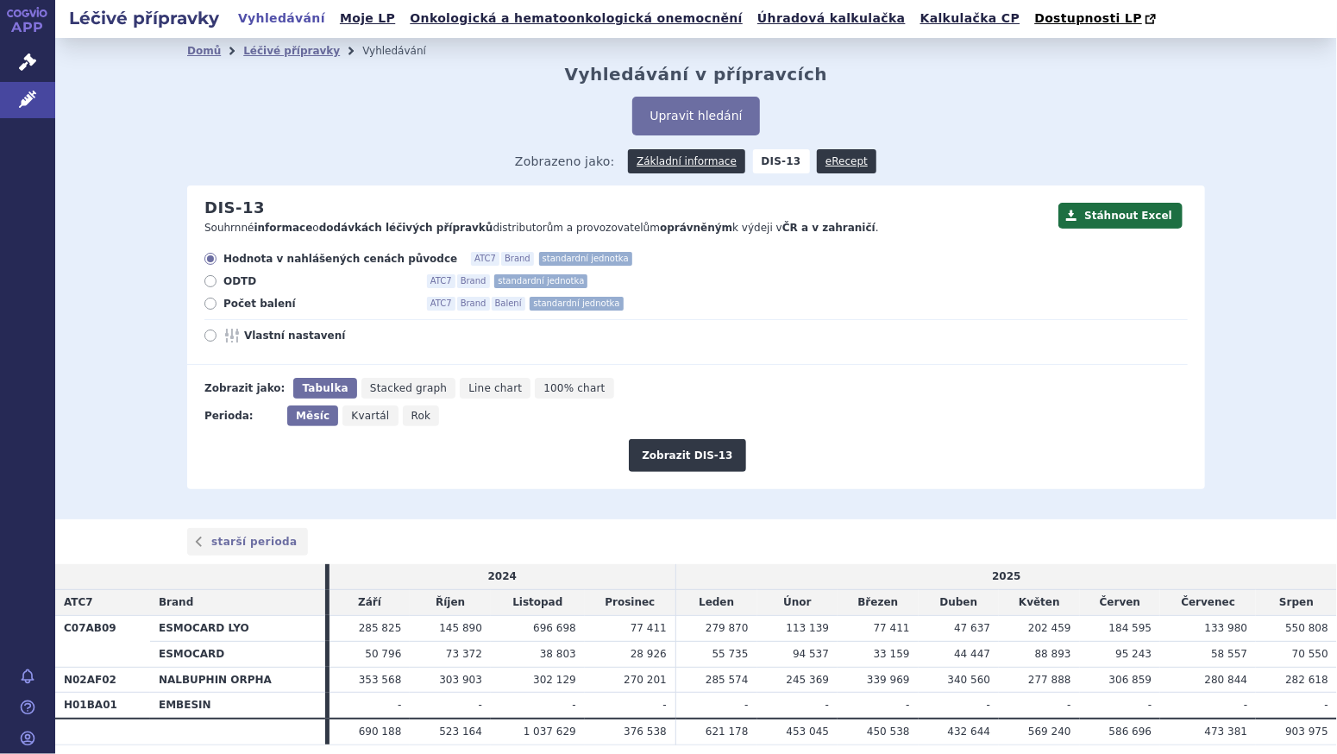
click at [260, 309] on span "Počet balení" at bounding box center [318, 304] width 190 height 14
click at [217, 309] on input "Počet balení ATC7 Brand Balení standardní jednotka" at bounding box center [211, 305] width 11 height 11
radio input "true"
click at [657, 454] on button "Zobrazit DIS-13" at bounding box center [687, 455] width 116 height 33
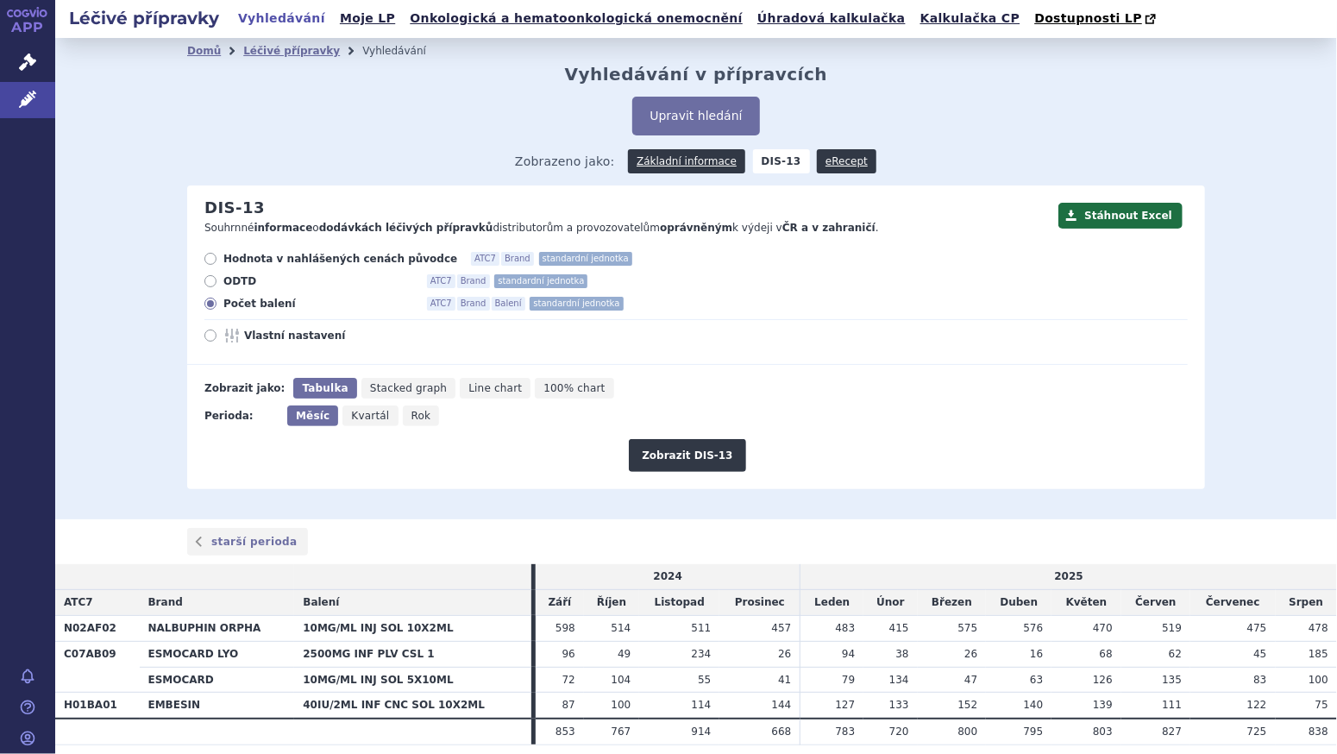
scroll to position [60, 0]
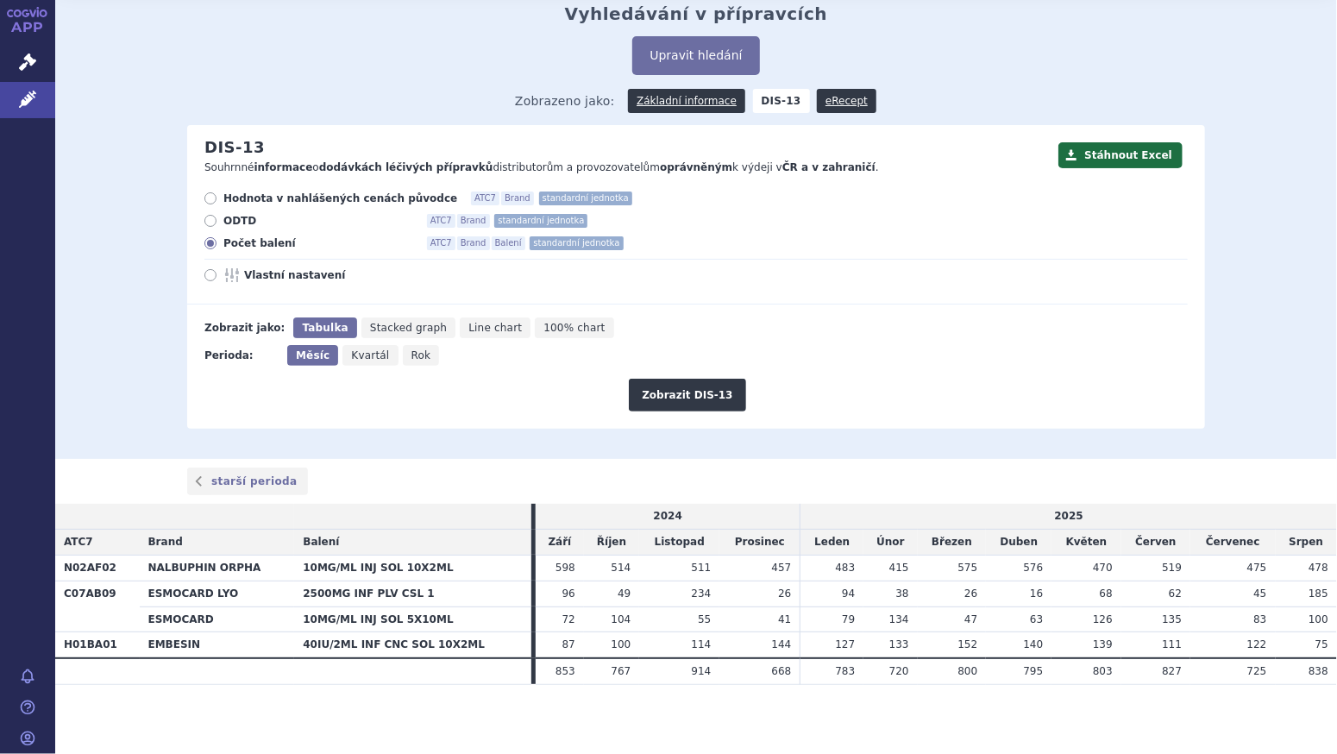
click at [225, 200] on span "Hodnota v nahlášených cenách původce" at bounding box center [340, 198] width 234 height 14
click at [217, 200] on input "Hodnota v nahlášených cenách původce ATC7 Brand standardní jednotka" at bounding box center [211, 200] width 11 height 11
radio input "true"
click at [660, 394] on button "Zobrazit DIS-13" at bounding box center [687, 395] width 116 height 33
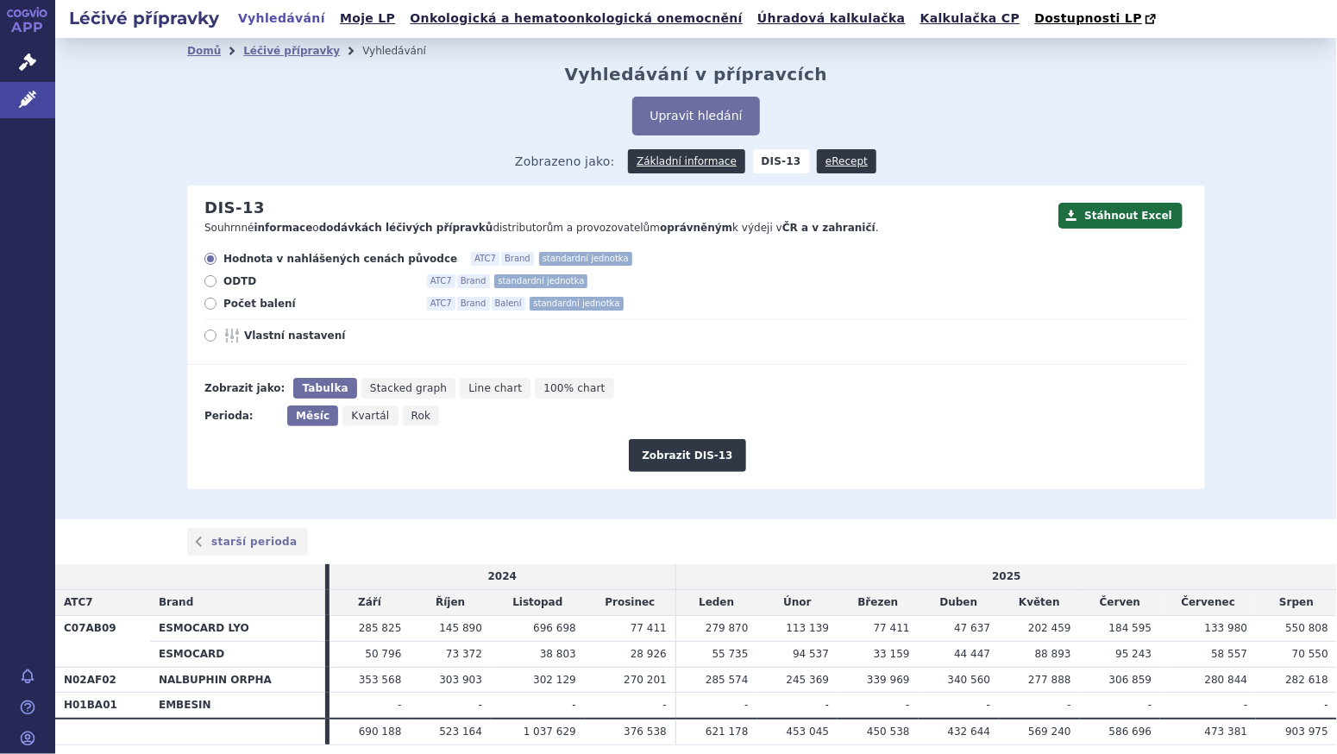
scroll to position [60, 0]
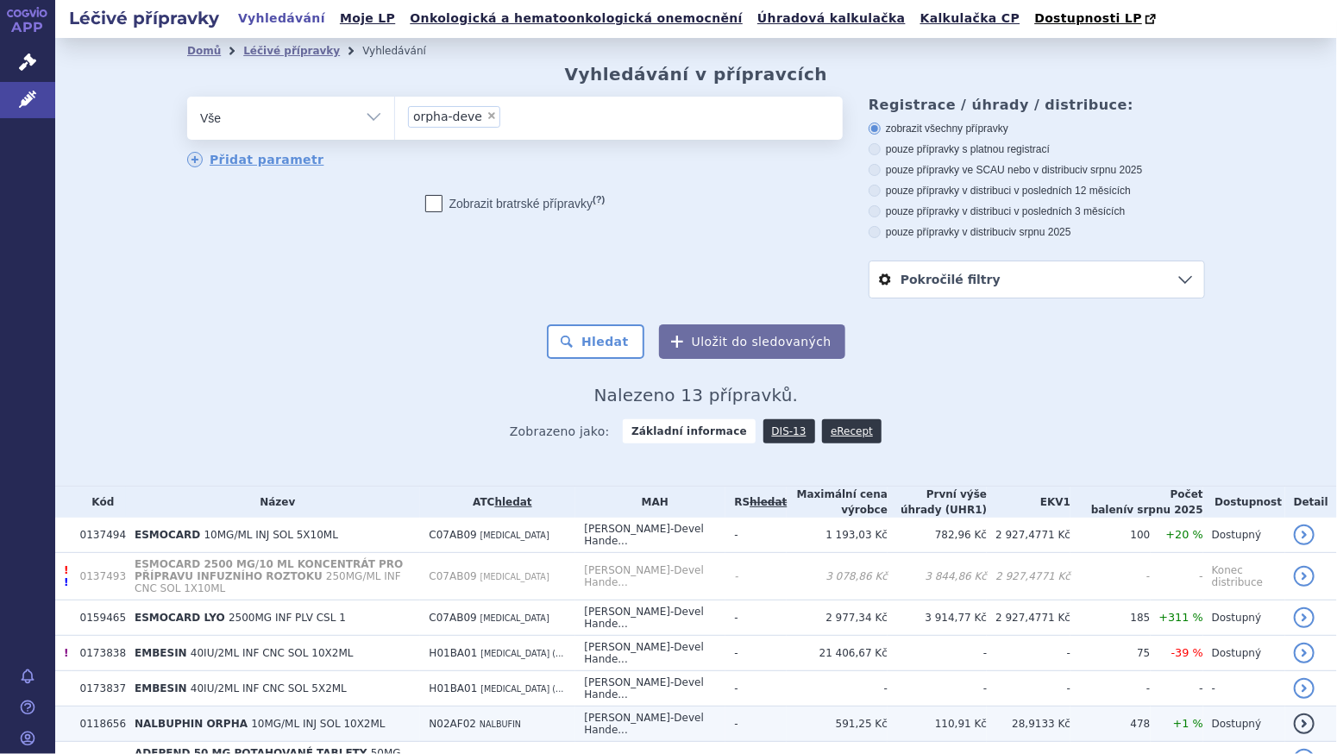
click at [223, 718] on span "NALBUPHIN ORPHA" at bounding box center [191, 724] width 113 height 12
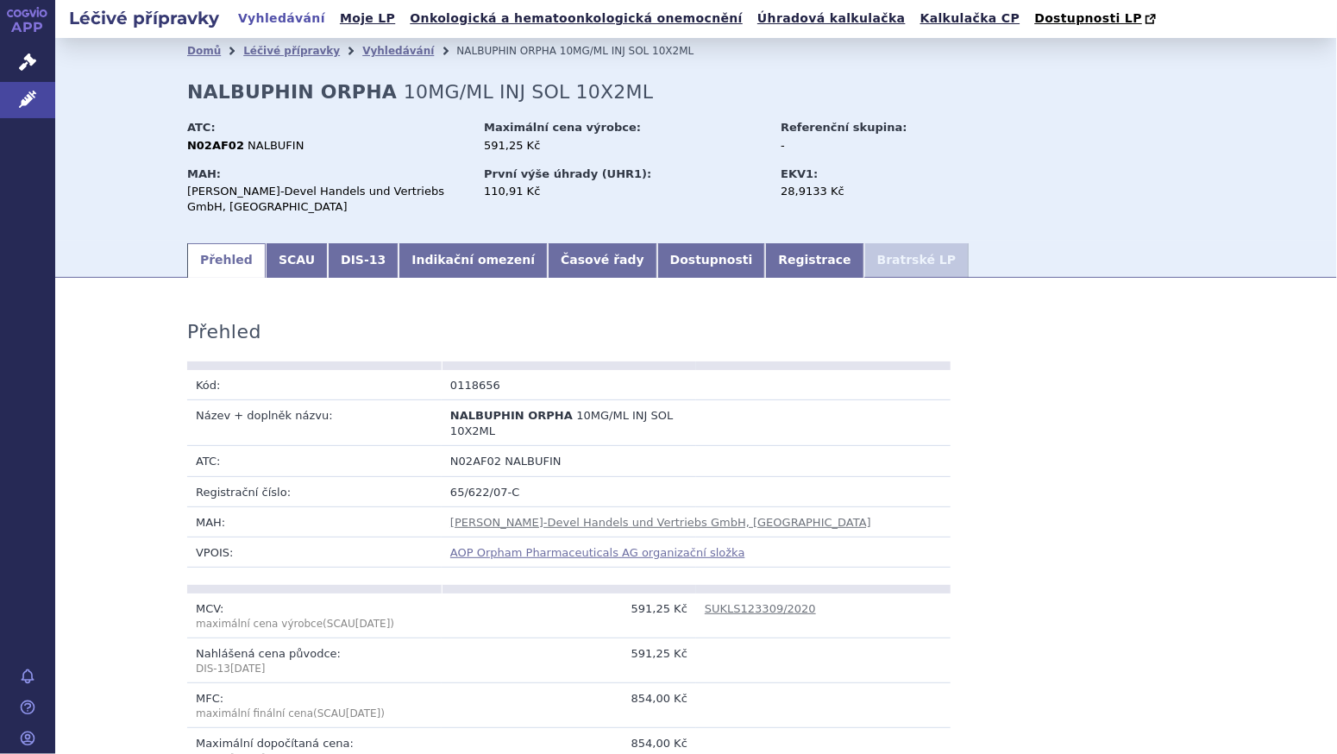
click at [547, 546] on link "AOP Orpham Pharmaceuticals AG organizační složka" at bounding box center [597, 552] width 295 height 13
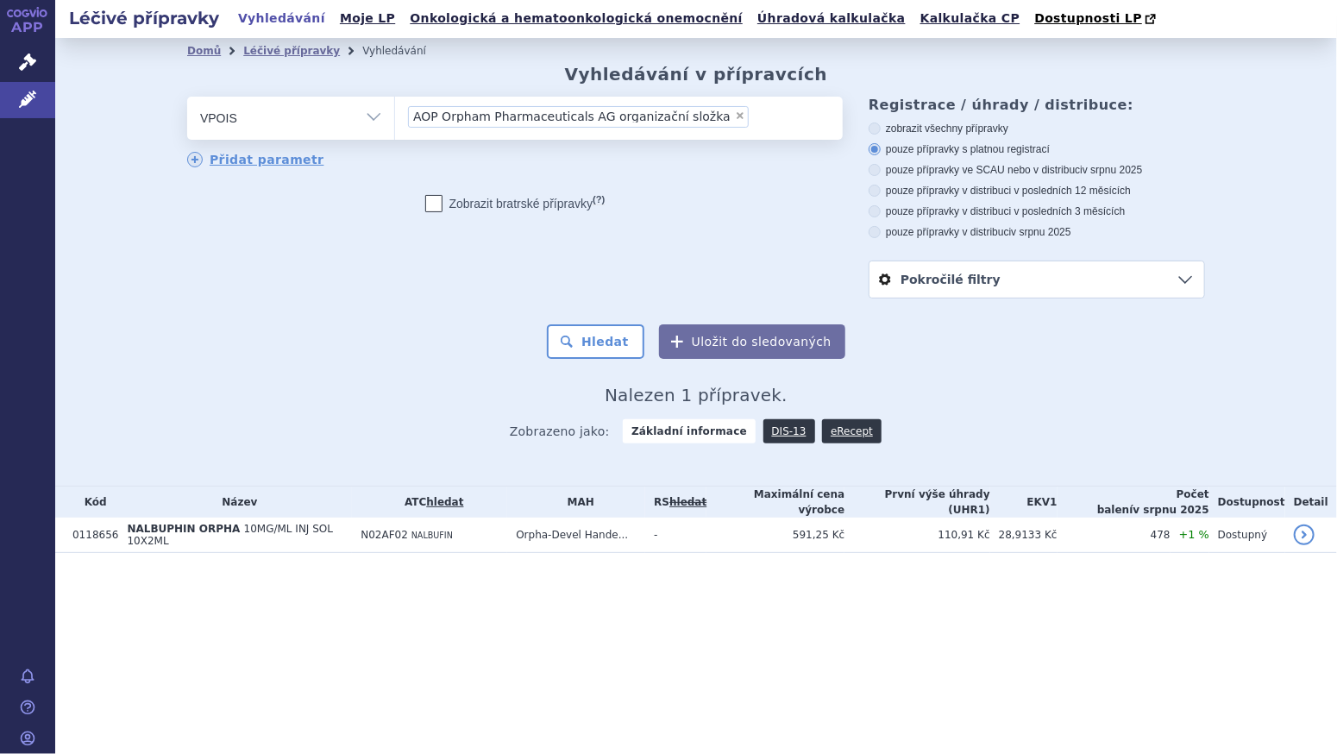
drag, startPoint x: 414, startPoint y: 116, endPoint x: 638, endPoint y: 107, distance: 224.4
click at [544, 111] on span "AOP Orpham Pharmaceuticals AG organizační složka" at bounding box center [571, 116] width 317 height 12
click at [395, 111] on select "AOP Orpham Pharmaceuticals AG organizační složka" at bounding box center [394, 117] width 1 height 43
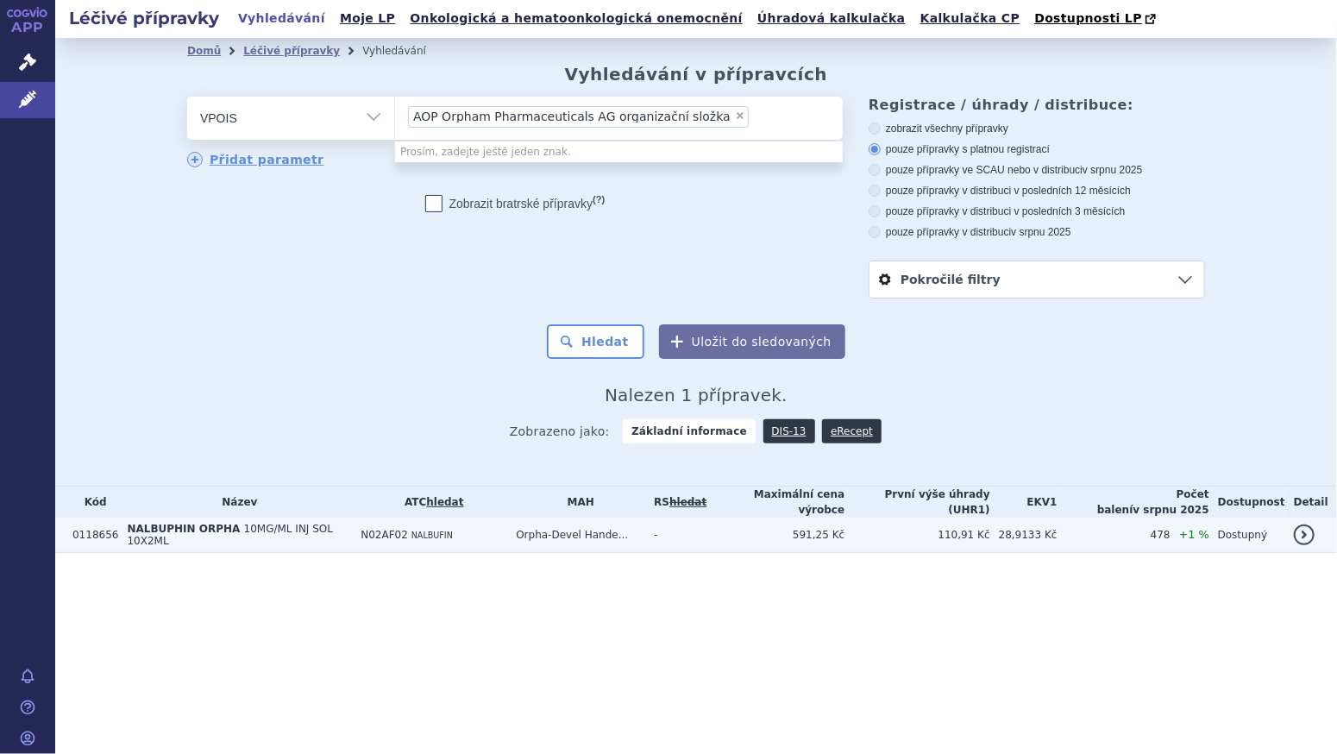
click at [607, 532] on td "Orpha-Devel Hande..." at bounding box center [576, 534] width 138 height 35
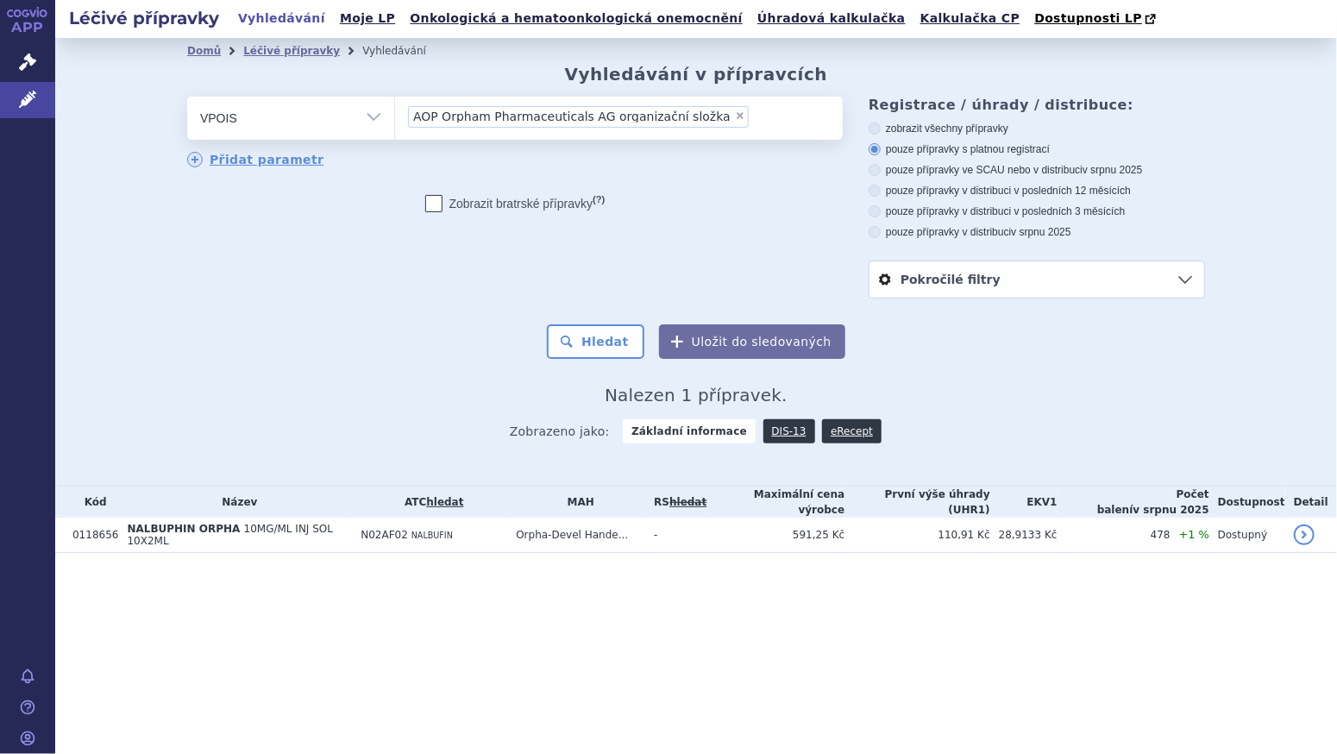
click at [735, 116] on span "×" at bounding box center [740, 115] width 10 height 10
click at [395, 116] on select "AOP Orpham Pharmaceuticals AG organizační složka" at bounding box center [394, 117] width 1 height 43
select select
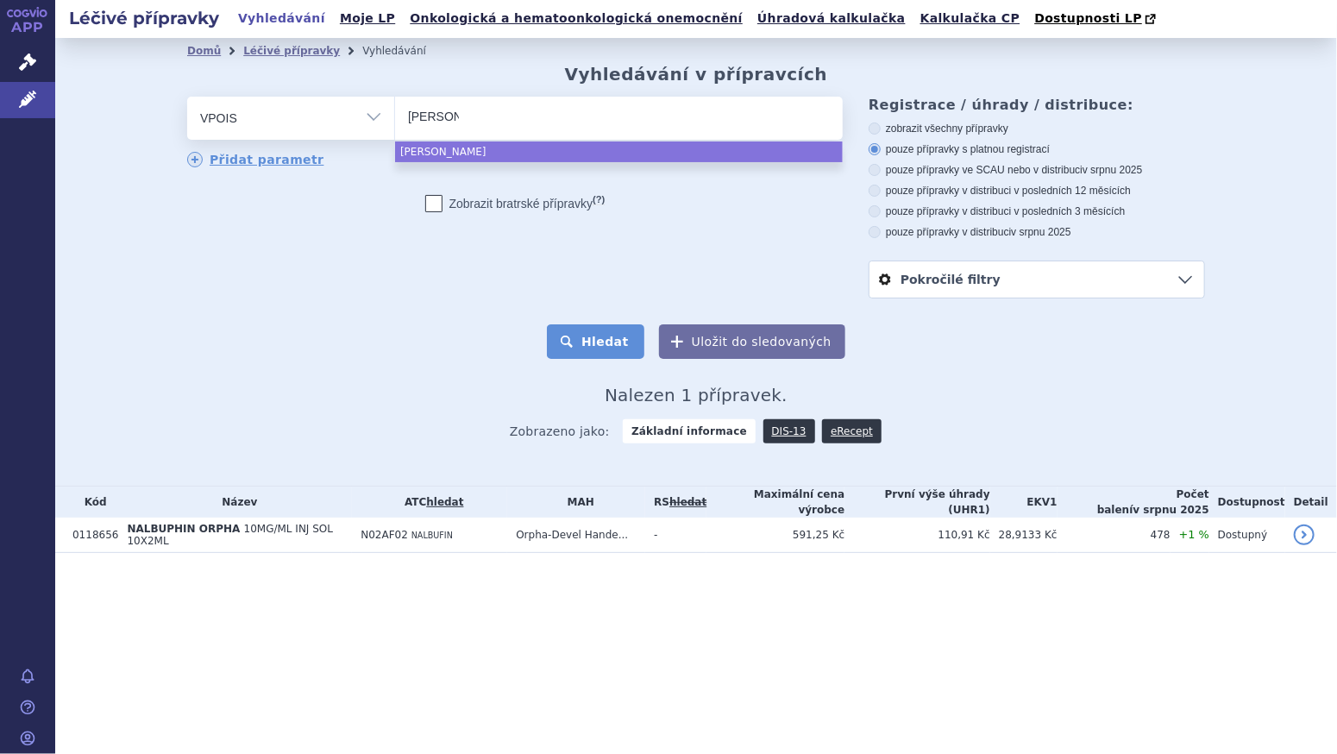
type input "besre"
select select "besre"
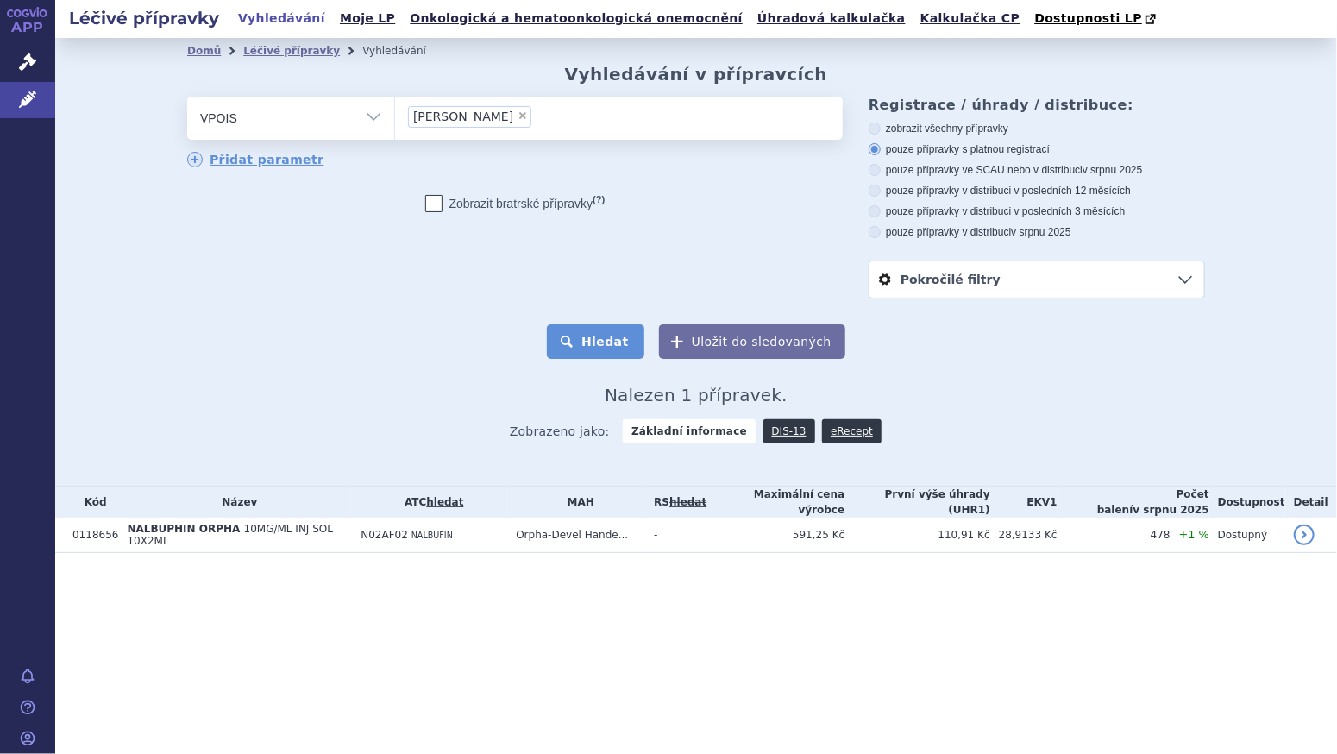
click at [611, 342] on button "Hledat" at bounding box center [595, 341] width 97 height 34
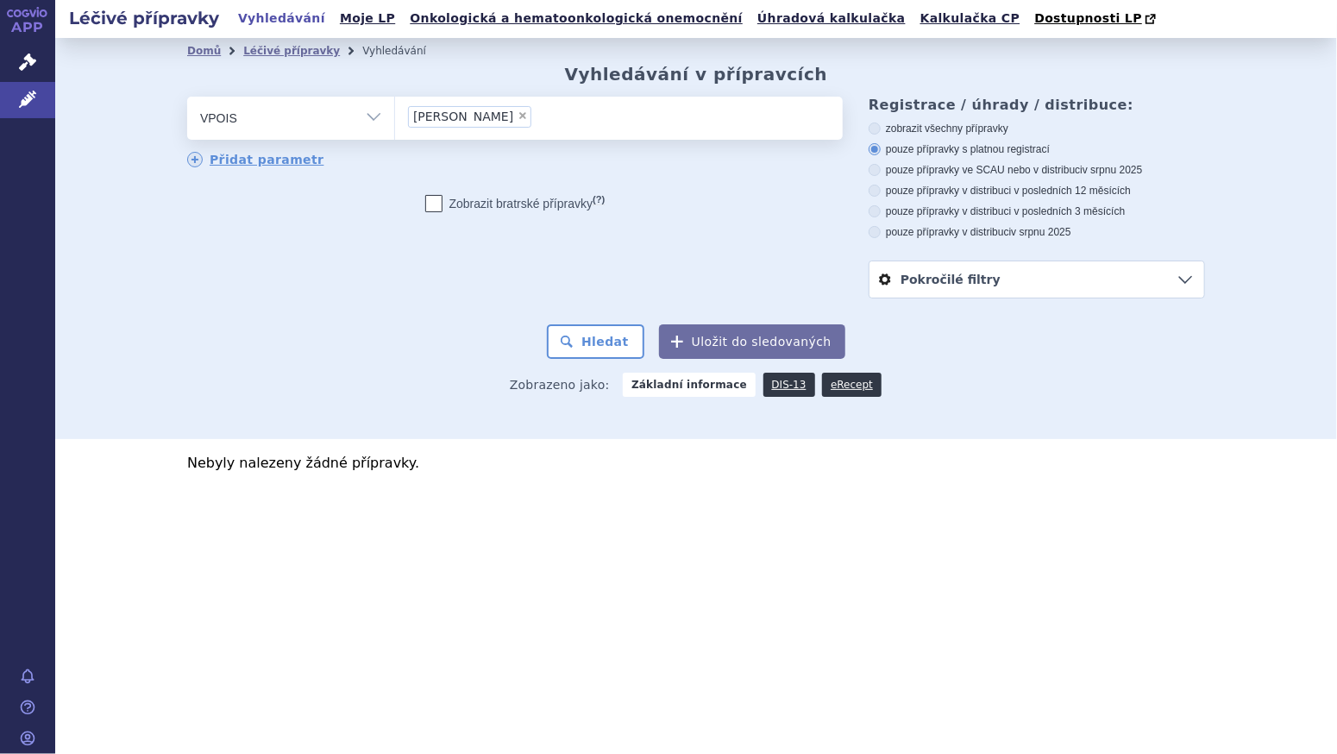
click at [517, 115] on span "×" at bounding box center [522, 115] width 10 height 10
click at [395, 115] on select "besre" at bounding box center [394, 117] width 1 height 43
select select
click at [372, 116] on select "Vše Přípravek/SUKL kód MAH VPOIS ATC/Aktivní látka Léková forma Síla" at bounding box center [290, 116] width 207 height 39
select select "filter-all"
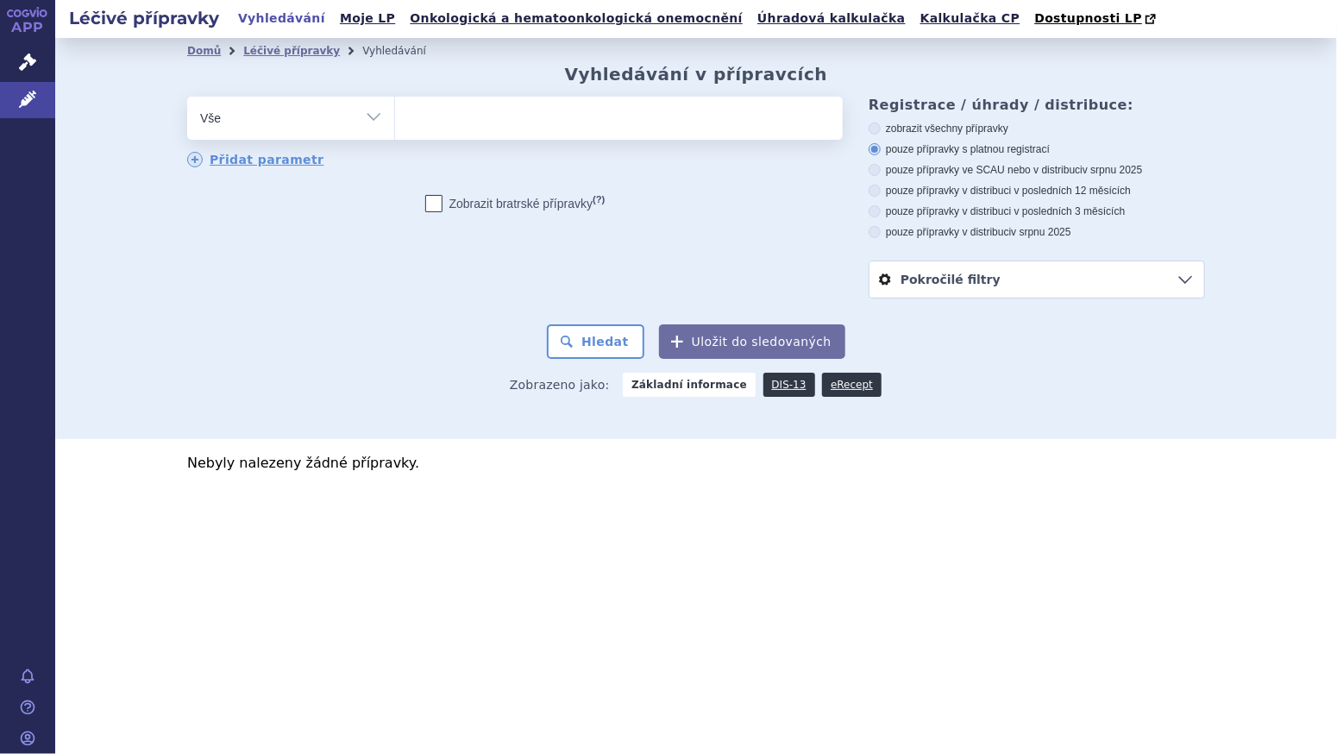
click at [187, 97] on select "Vše Přípravek/SUKL kód MAH VPOIS ATC/Aktivní látka Léková forma Síla" at bounding box center [290, 116] width 207 height 39
click at [480, 118] on ul at bounding box center [619, 115] width 448 height 36
click at [395, 118] on select at bounding box center [394, 117] width 1 height 43
type input "be"
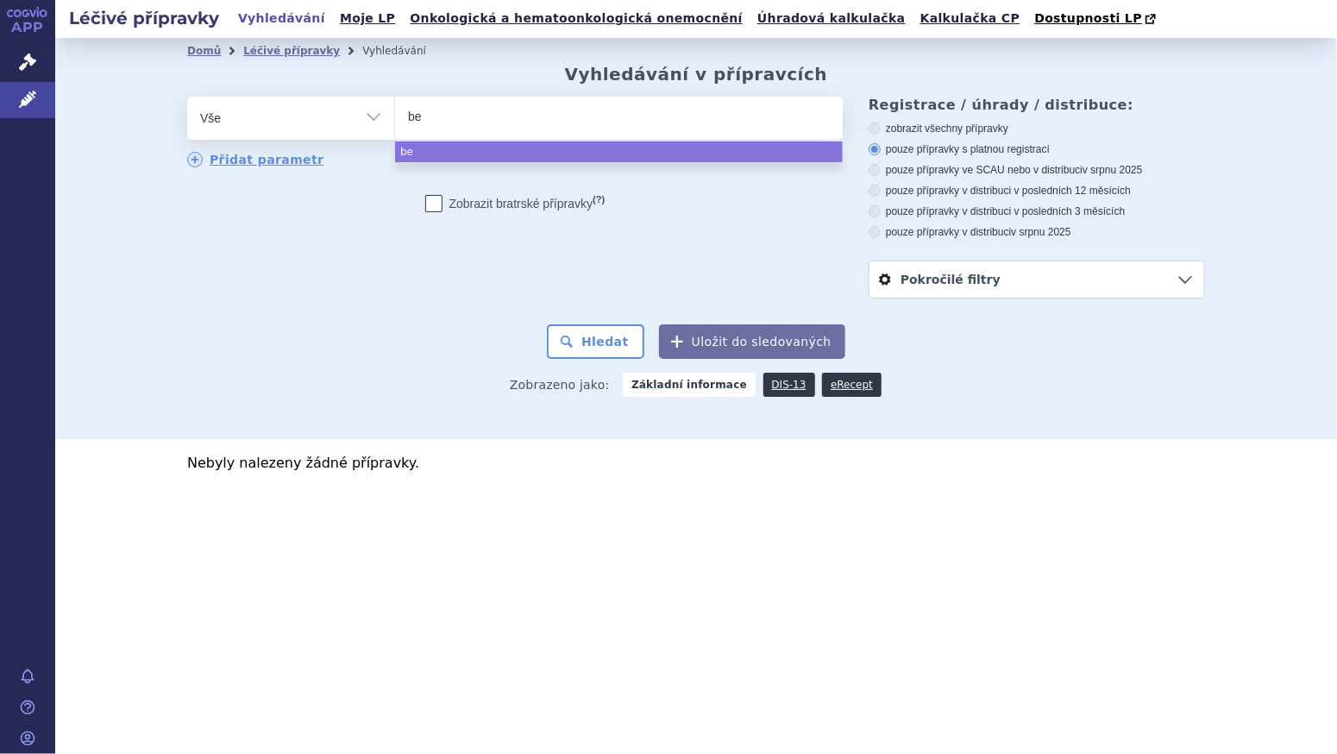
type input "bes"
type input "besre"
select select "besre"
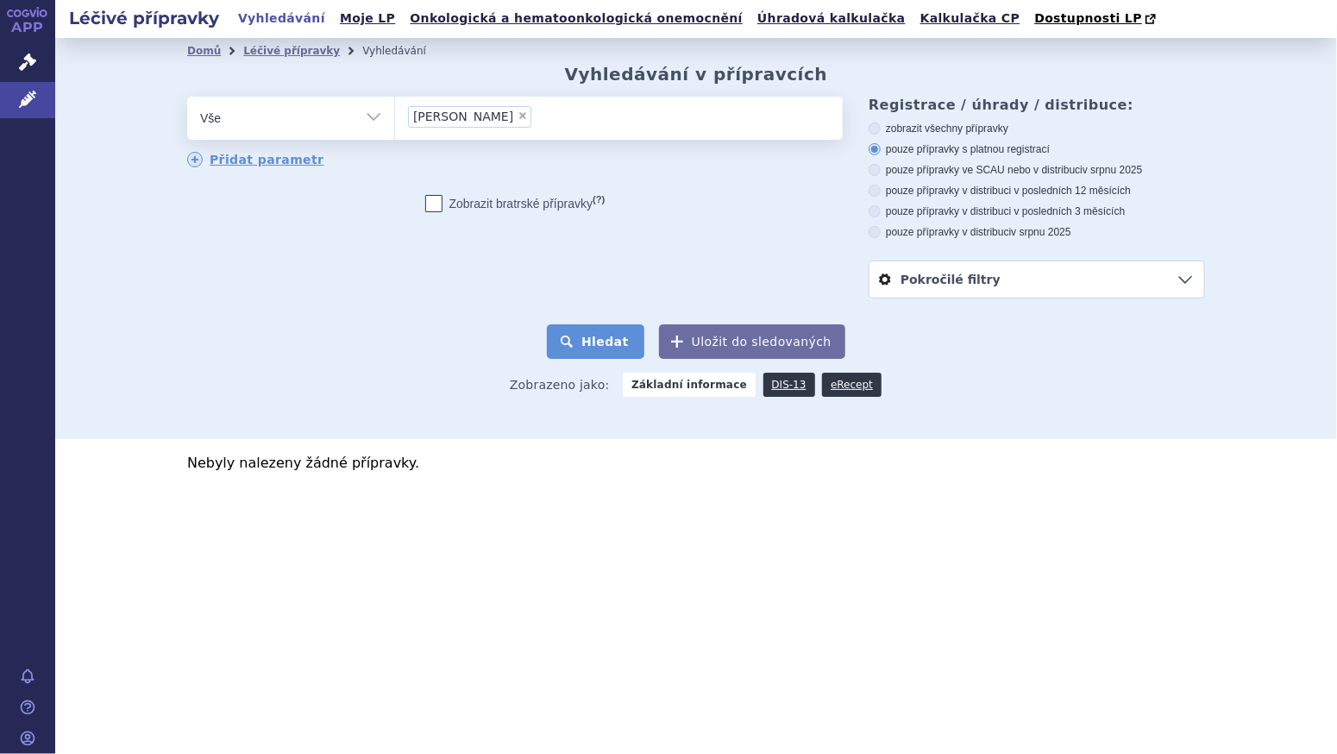
click at [600, 339] on button "Hledat" at bounding box center [595, 341] width 97 height 34
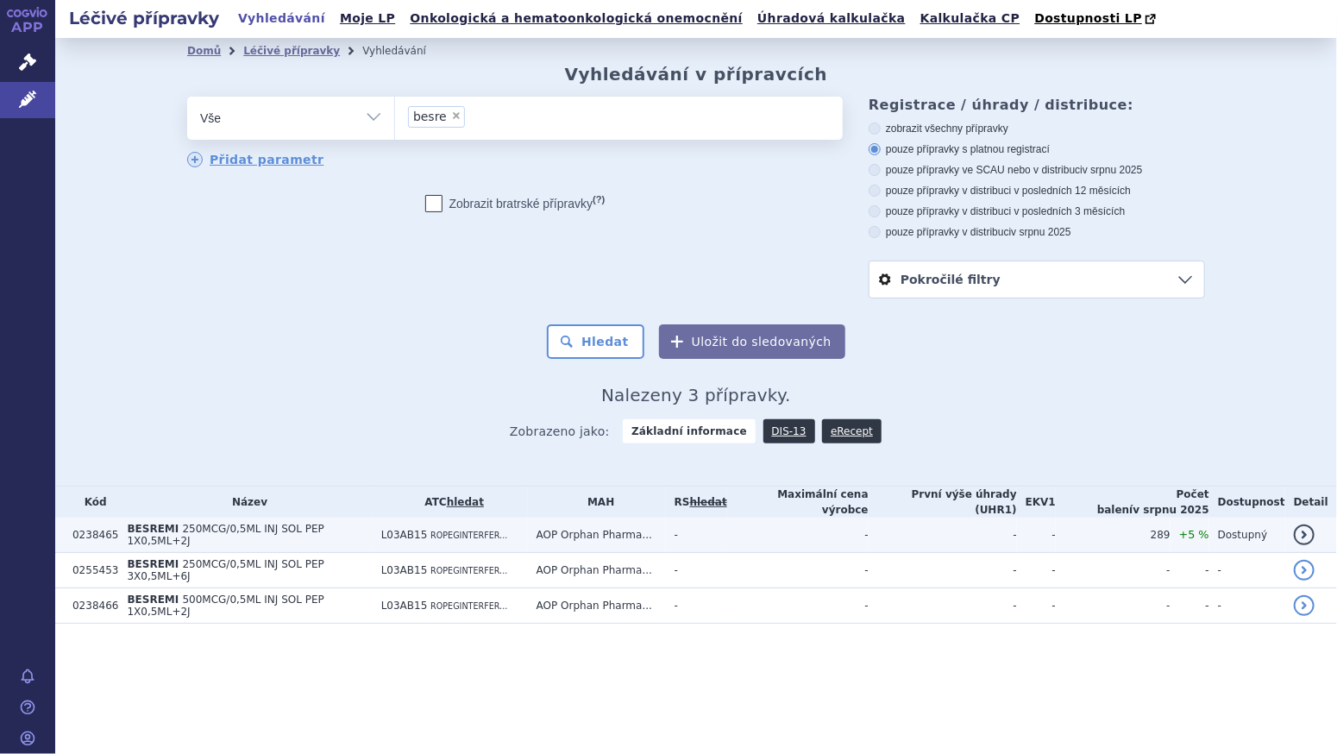
click at [414, 529] on span "L03AB15" at bounding box center [404, 535] width 47 height 12
